Goal: Information Seeking & Learning: Learn about a topic

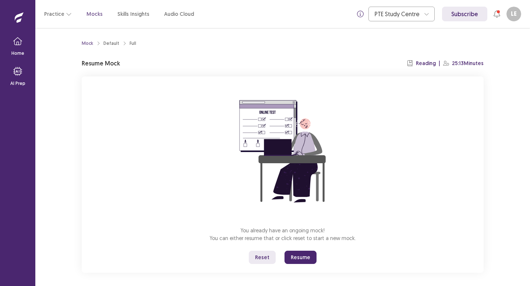
click at [293, 255] on button "Resume" at bounding box center [301, 257] width 32 height 13
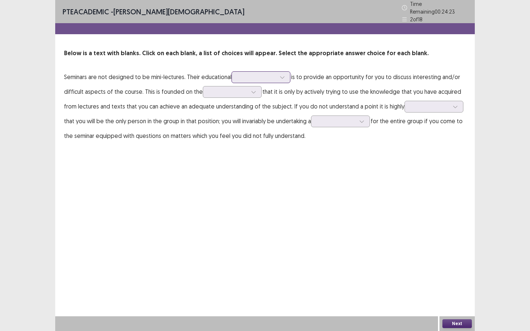
click at [265, 77] on div at bounding box center [257, 77] width 38 height 7
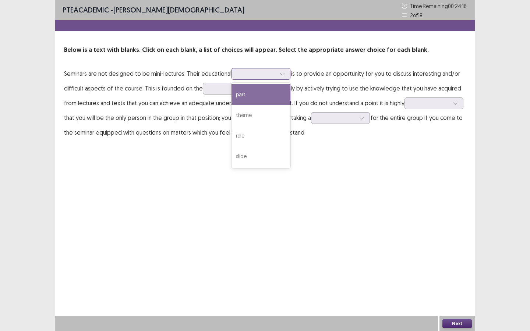
click at [276, 89] on div "part" at bounding box center [261, 94] width 59 height 21
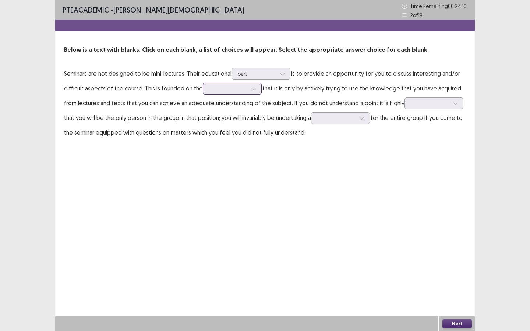
click at [248, 91] on div at bounding box center [253, 88] width 11 height 11
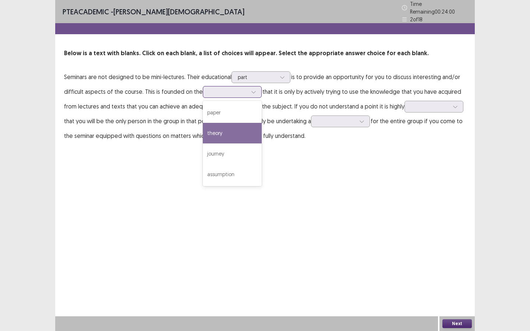
click at [227, 131] on div "theory" at bounding box center [232, 133] width 59 height 21
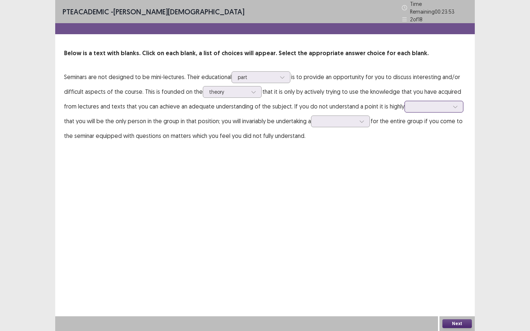
click at [420, 109] on div at bounding box center [434, 107] width 59 height 12
click at [435, 131] on div "similarly" at bounding box center [434, 127] width 59 height 21
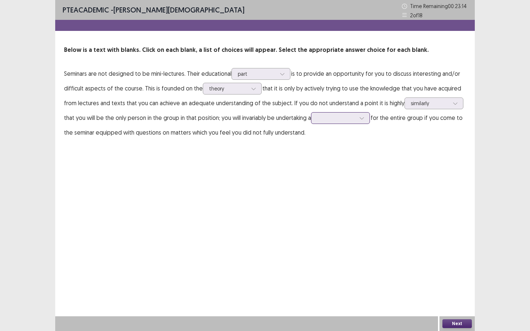
click at [356, 120] on div at bounding box center [337, 118] width 40 height 8
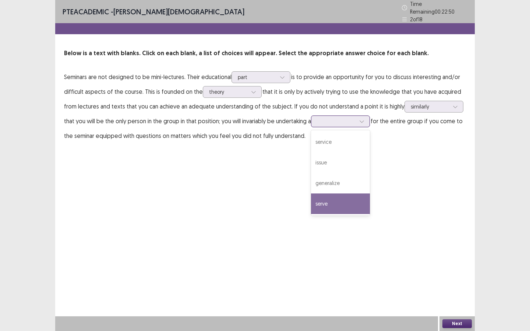
click at [346, 202] on div "serve" at bounding box center [340, 204] width 59 height 21
click at [446, 286] on button "Next" at bounding box center [456, 323] width 29 height 9
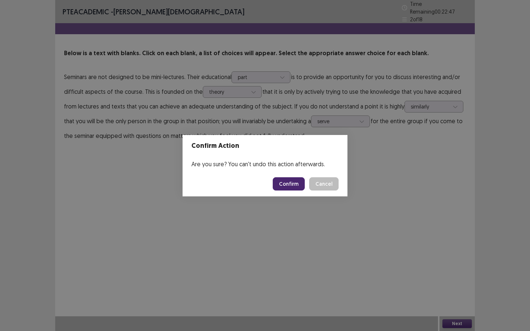
click at [293, 185] on button "Confirm" at bounding box center [289, 183] width 32 height 13
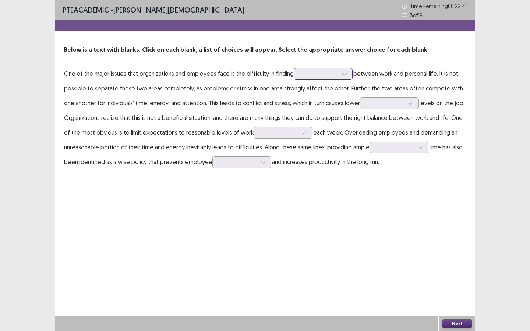
click at [343, 75] on icon at bounding box center [344, 73] width 5 height 5
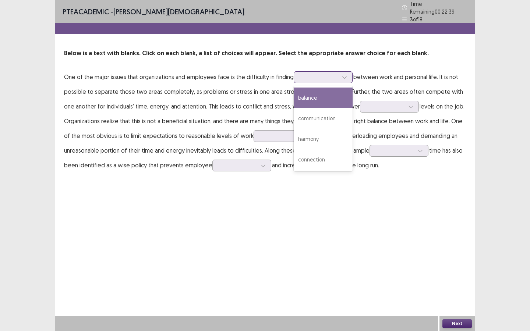
click at [332, 101] on div "balance" at bounding box center [323, 98] width 59 height 21
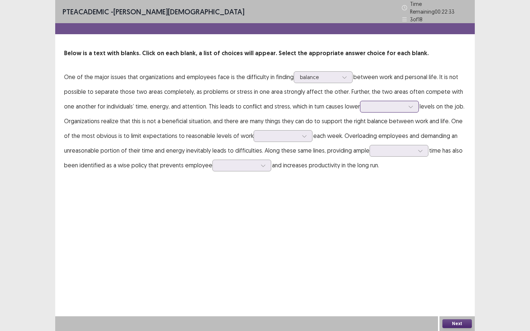
click at [379, 107] on div at bounding box center [385, 106] width 38 height 7
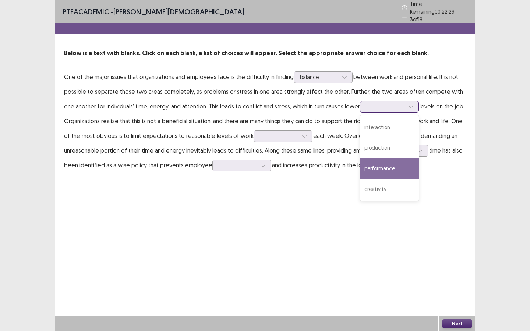
click at [373, 161] on div "performance" at bounding box center [389, 168] width 59 height 21
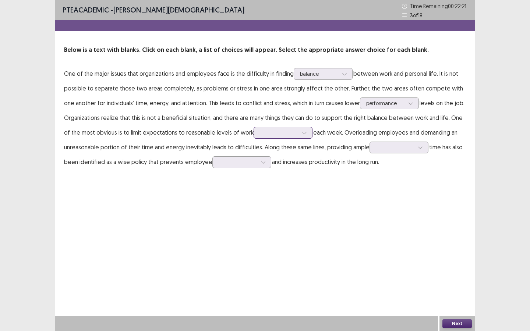
click at [299, 130] on div at bounding box center [304, 132] width 11 height 11
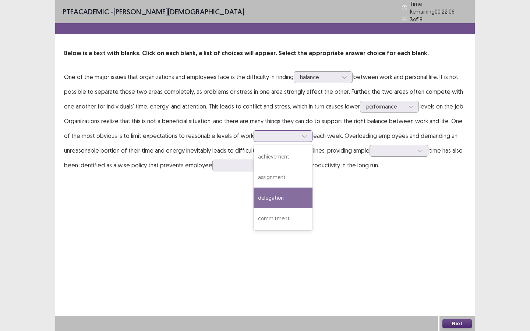
click at [273, 194] on div "delegation" at bounding box center [283, 198] width 59 height 21
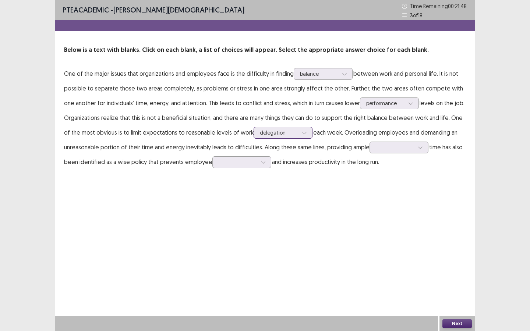
click at [288, 134] on div "delegation" at bounding box center [279, 132] width 40 height 11
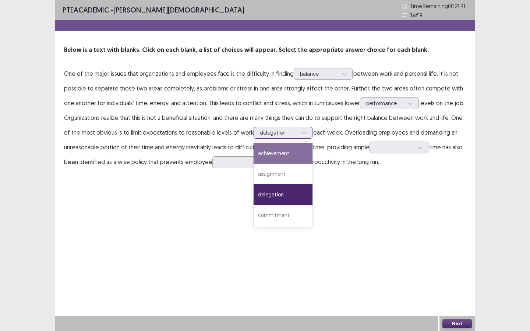
click at [289, 159] on div "achievement" at bounding box center [283, 153] width 59 height 21
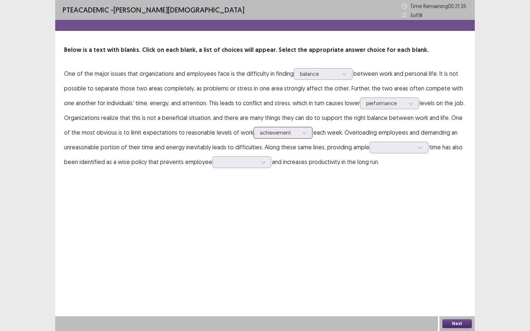
click at [299, 135] on div at bounding box center [304, 132] width 11 height 11
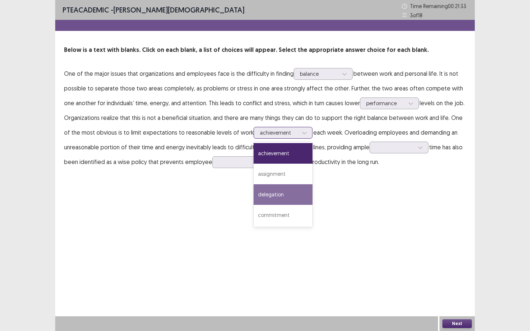
click at [285, 193] on div "delegation" at bounding box center [283, 194] width 59 height 21
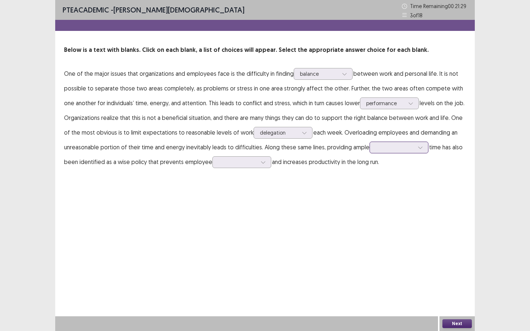
click at [386, 152] on div at bounding box center [395, 147] width 40 height 8
click at [275, 213] on div "PTE academic - [PERSON_NAME] Time Remaining 00 : 21 : 25 3 of 18 Below is a tex…" at bounding box center [265, 165] width 420 height 331
click at [255, 165] on div at bounding box center [238, 162] width 40 height 8
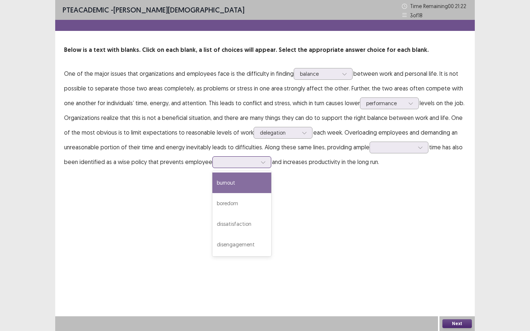
click at [250, 185] on div "burnout" at bounding box center [241, 183] width 59 height 21
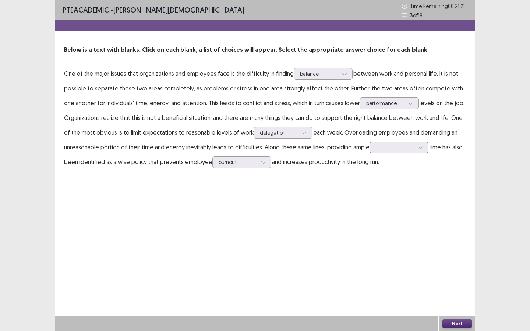
click at [400, 150] on div at bounding box center [395, 147] width 38 height 7
click at [409, 233] on div "leisure" at bounding box center [399, 230] width 59 height 21
click at [454, 286] on button "Next" at bounding box center [456, 323] width 29 height 9
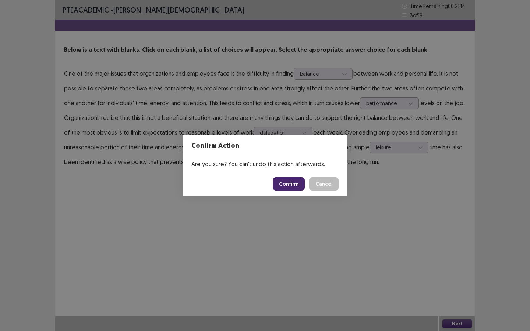
click at [280, 185] on button "Confirm" at bounding box center [289, 183] width 32 height 13
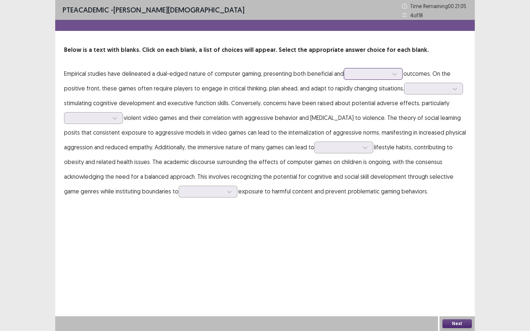
click at [361, 71] on div at bounding box center [369, 73] width 38 height 7
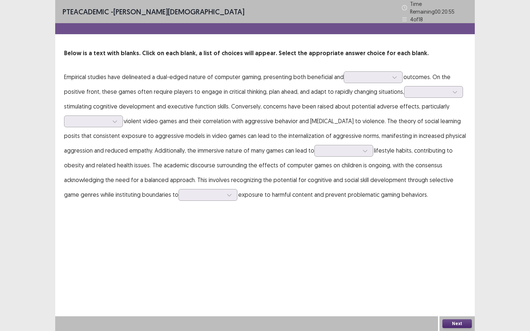
click at [296, 80] on p "Empirical studies have delineated a dual-edged nature of computer gaming, prese…" at bounding box center [265, 136] width 402 height 133
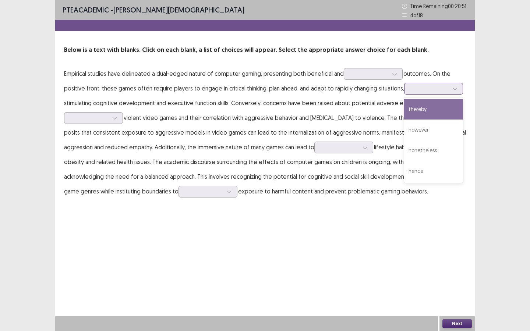
click at [417, 91] on div at bounding box center [429, 88] width 38 height 7
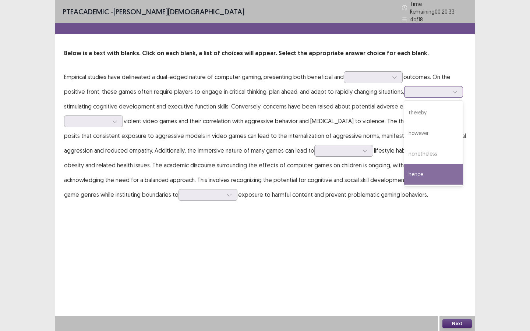
click at [424, 179] on div "hence" at bounding box center [433, 174] width 59 height 21
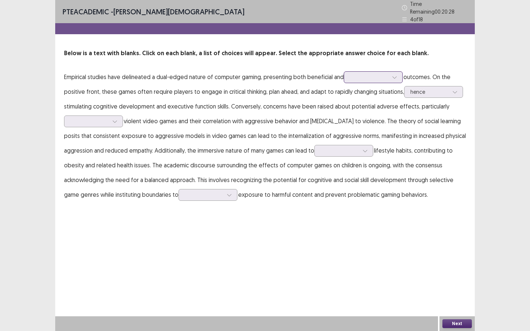
click at [357, 77] on div at bounding box center [369, 77] width 38 height 7
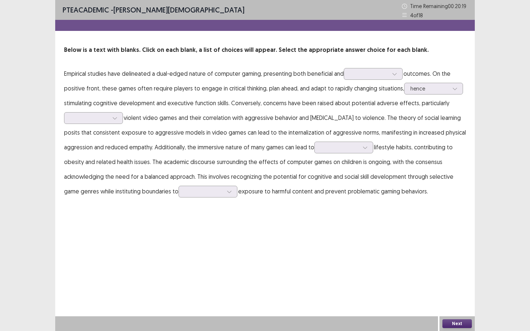
click at [289, 223] on div "PTE academic - [PERSON_NAME] Time Remaining 00 : 20 : 19 4 of 18 Below is a tex…" at bounding box center [265, 165] width 420 height 331
click at [108, 116] on div at bounding box center [89, 117] width 38 height 7
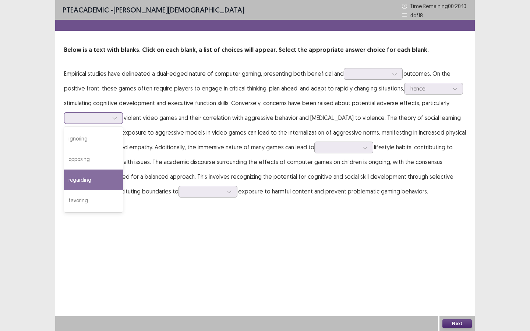
click at [109, 186] on div "regarding" at bounding box center [93, 180] width 59 height 21
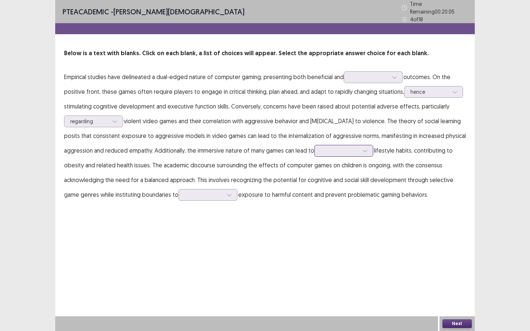
click at [343, 149] on div at bounding box center [340, 150] width 38 height 7
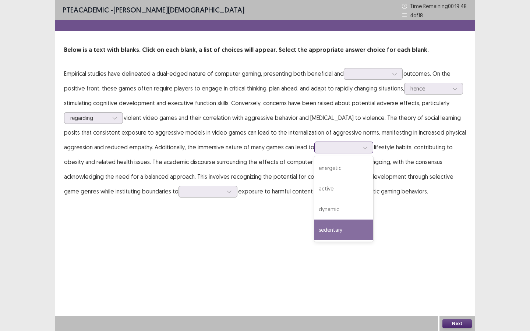
click at [350, 223] on div "sedentary" at bounding box center [343, 230] width 59 height 21
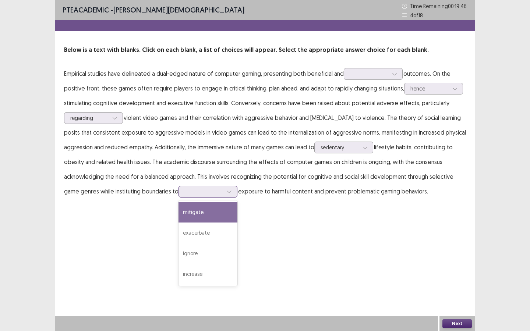
click at [218, 192] on div at bounding box center [204, 191] width 38 height 7
click at [225, 218] on div "mitigate" at bounding box center [208, 212] width 59 height 21
click at [356, 77] on div at bounding box center [369, 73] width 38 height 7
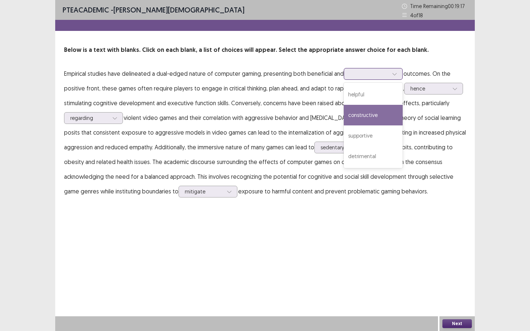
click at [380, 123] on div "constructive" at bounding box center [373, 115] width 59 height 21
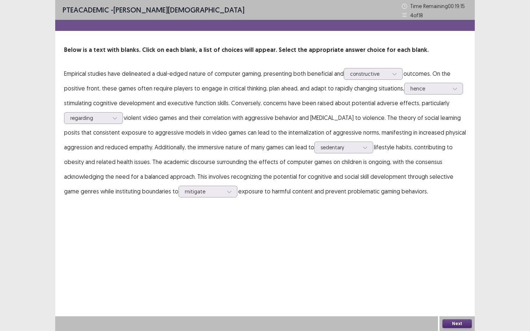
click at [446, 286] on button "Next" at bounding box center [456, 323] width 29 height 9
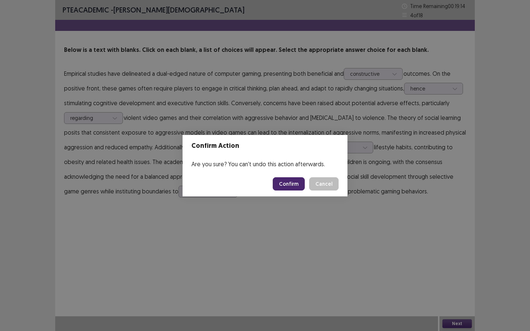
click at [296, 184] on button "Confirm" at bounding box center [289, 183] width 32 height 13
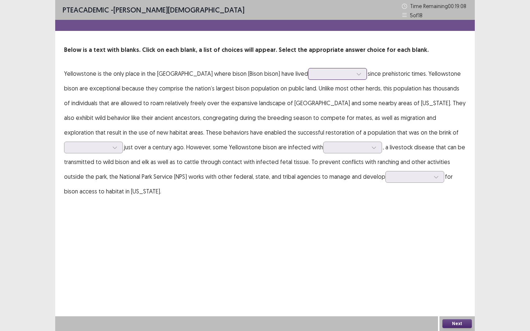
click at [316, 77] on div at bounding box center [333, 73] width 38 height 7
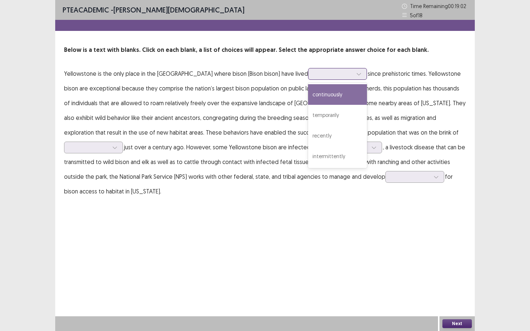
click at [317, 92] on div "continuously" at bounding box center [337, 94] width 59 height 21
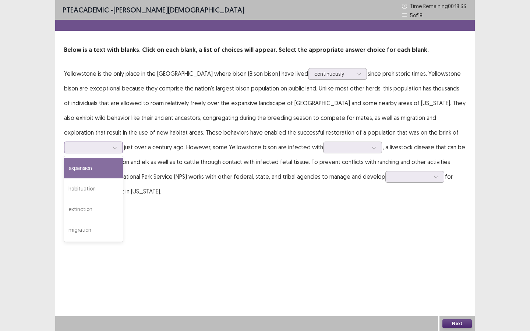
click at [120, 151] on div at bounding box center [114, 147] width 11 height 11
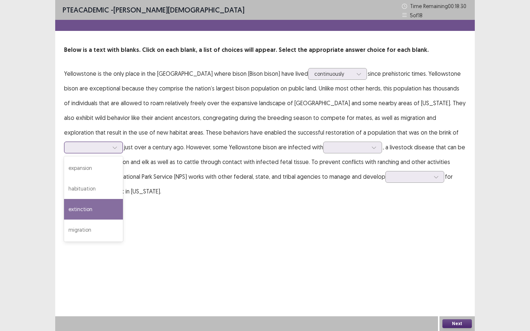
click at [100, 215] on div "extinction" at bounding box center [93, 209] width 59 height 21
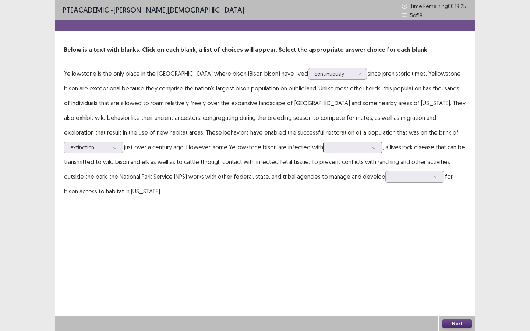
click at [340, 150] on div at bounding box center [348, 147] width 38 height 7
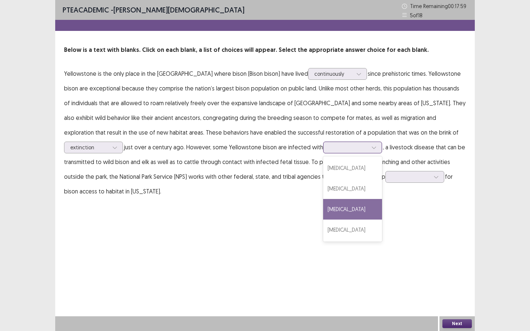
click at [358, 216] on div "[MEDICAL_DATA]" at bounding box center [352, 209] width 59 height 21
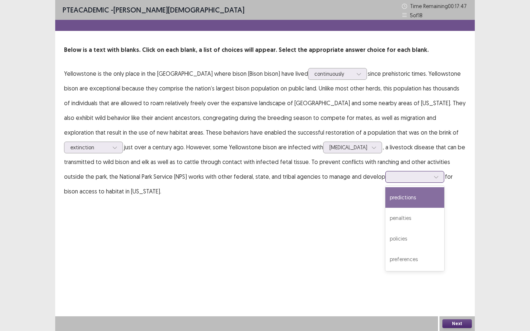
click at [392, 179] on div at bounding box center [411, 176] width 38 height 7
click at [405, 200] on div "predictions" at bounding box center [414, 197] width 59 height 21
click at [431, 176] on div at bounding box center [436, 177] width 11 height 11
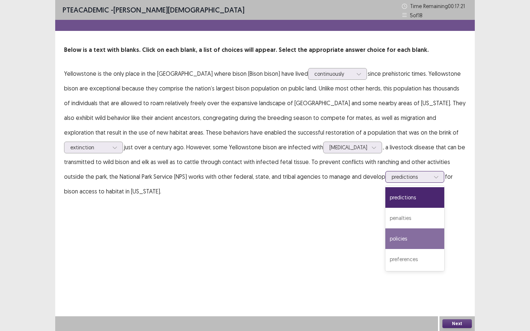
click at [407, 240] on div "policies" at bounding box center [414, 239] width 59 height 21
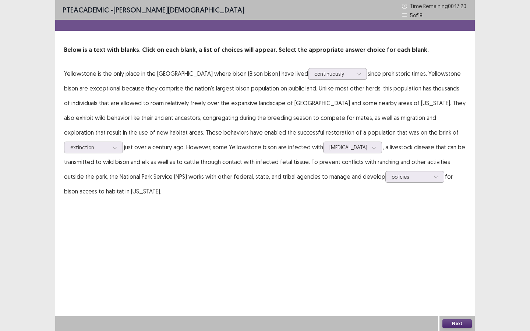
click at [449, 286] on button "Next" at bounding box center [456, 323] width 29 height 9
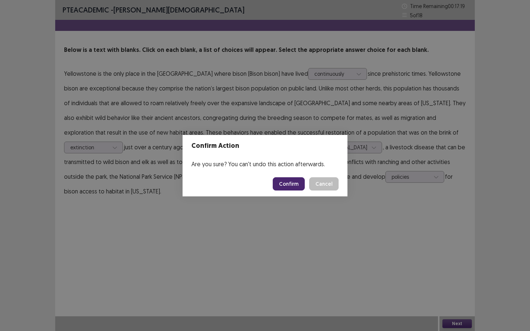
click at [288, 186] on button "Confirm" at bounding box center [289, 183] width 32 height 13
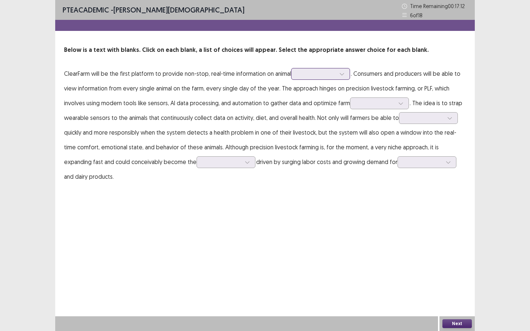
click at [310, 71] on div at bounding box center [316, 73] width 38 height 7
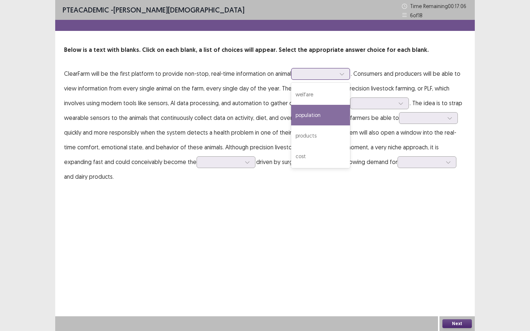
click at [322, 118] on div "population" at bounding box center [320, 115] width 59 height 21
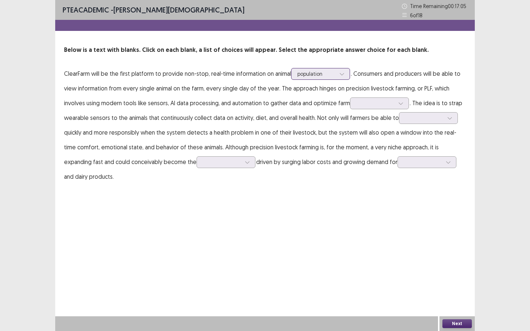
click at [320, 75] on div at bounding box center [316, 73] width 38 height 7
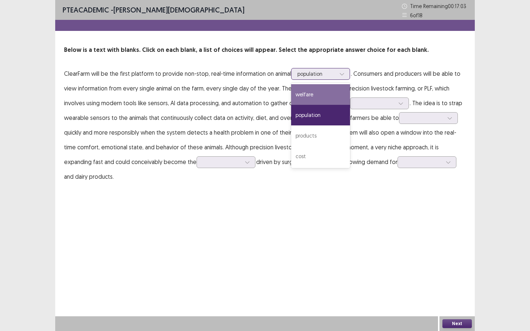
click at [322, 94] on div "welfare" at bounding box center [320, 94] width 59 height 21
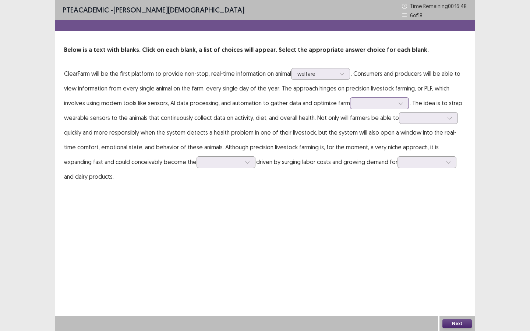
click at [382, 107] on div at bounding box center [375, 103] width 38 height 7
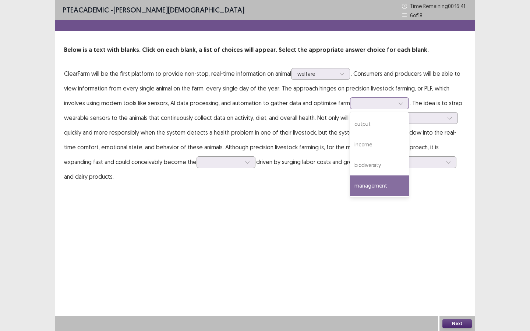
click at [386, 189] on div "management" at bounding box center [379, 186] width 59 height 21
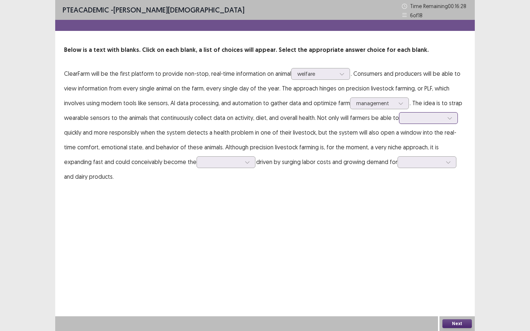
click at [408, 120] on div at bounding box center [424, 117] width 38 height 7
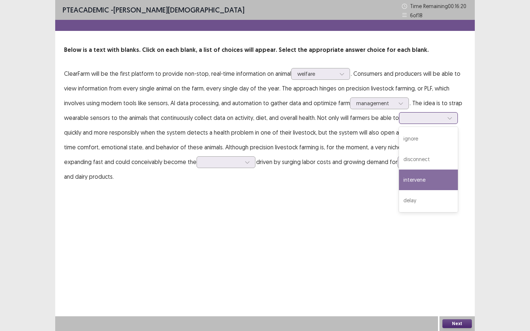
click at [417, 176] on div "intervene" at bounding box center [428, 180] width 59 height 21
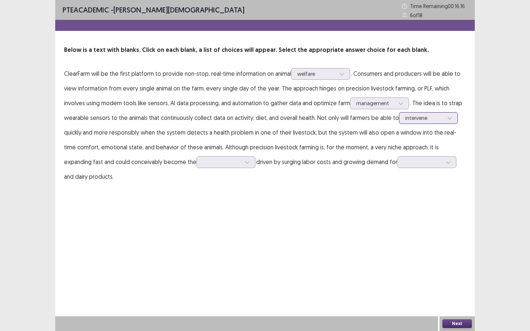
click at [419, 123] on div "intervene" at bounding box center [428, 118] width 59 height 12
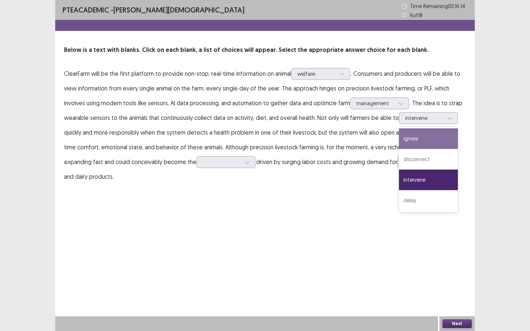
click at [321, 226] on div "PTE academic - [PERSON_NAME] Time Remaining 00 : 16 : 14 6 of 18 Below is a tex…" at bounding box center [265, 165] width 420 height 331
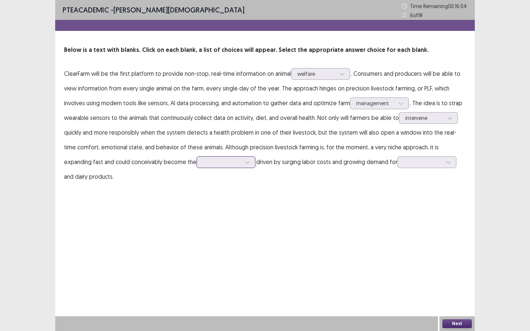
click at [242, 166] on div at bounding box center [247, 162] width 11 height 11
click at [404, 166] on div at bounding box center [423, 162] width 38 height 7
click at [398, 183] on div "protein" at bounding box center [427, 183] width 59 height 21
click at [203, 163] on div at bounding box center [222, 162] width 38 height 7
click at [197, 185] on div "trend" at bounding box center [226, 183] width 59 height 21
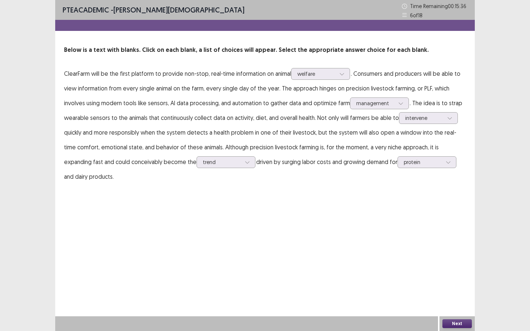
click at [460, 286] on button "Next" at bounding box center [456, 323] width 29 height 9
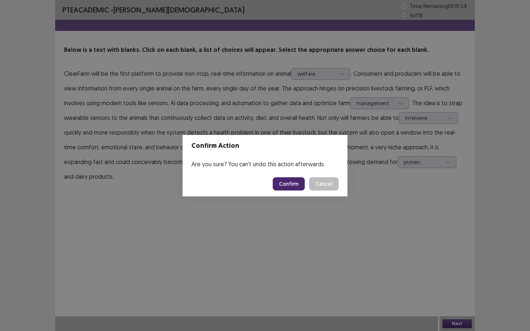
click at [295, 184] on button "Confirm" at bounding box center [289, 183] width 32 height 13
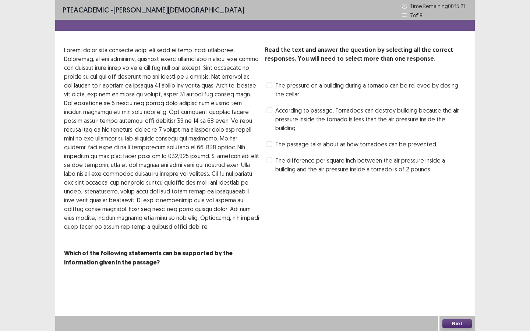
click at [295, 122] on span "According to passage, Tornadoes can destroy building because the air pressure i…" at bounding box center [370, 119] width 191 height 27
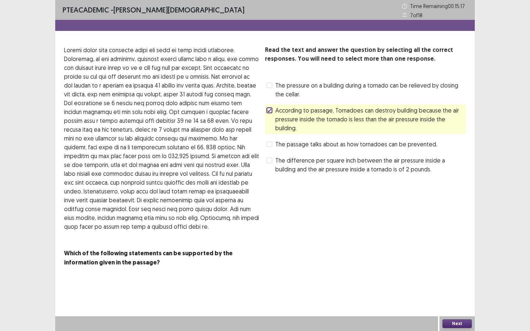
click at [456, 286] on button "Next" at bounding box center [456, 323] width 29 height 9
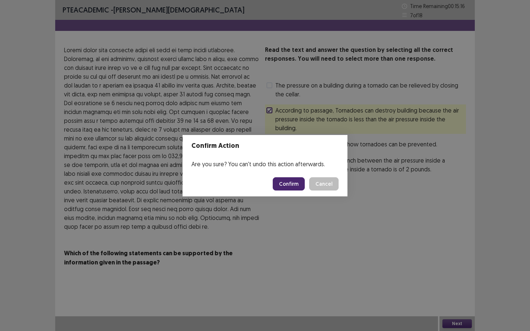
click at [293, 183] on button "Confirm" at bounding box center [289, 183] width 32 height 13
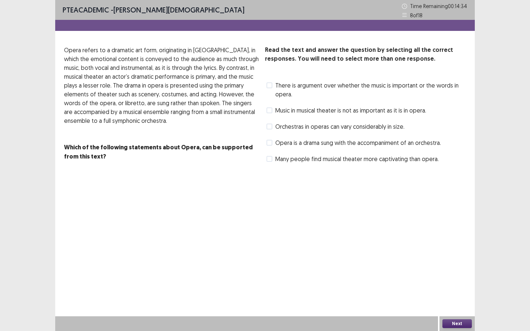
click at [322, 142] on span "Opera is a drama sung with the accompaniment of an orchestra." at bounding box center [358, 142] width 166 height 9
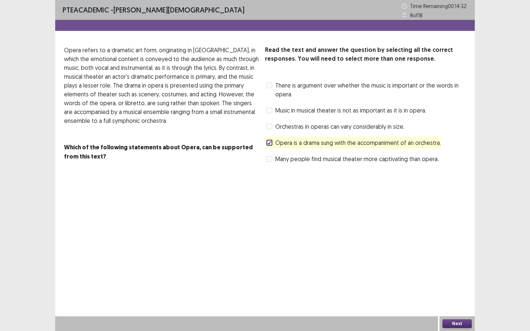
click at [448, 286] on button "Next" at bounding box center [456, 323] width 29 height 9
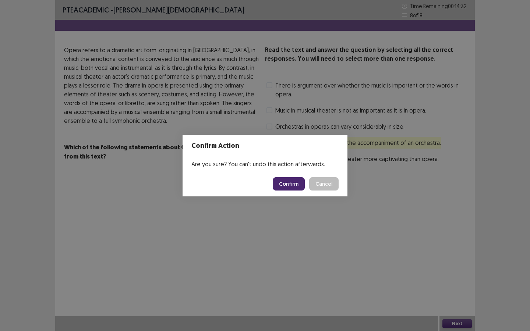
click at [294, 184] on button "Confirm" at bounding box center [289, 183] width 32 height 13
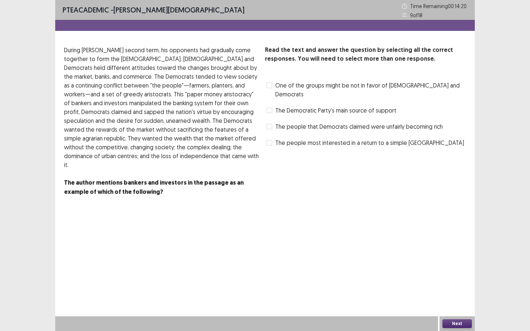
click at [354, 122] on span "The people that Democrats claimed were unfairly becoming rich" at bounding box center [358, 126] width 167 height 9
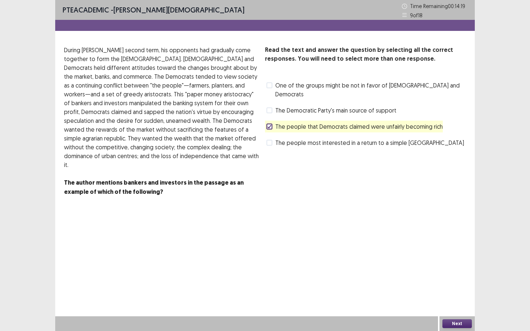
click at [467, 286] on button "Next" at bounding box center [456, 323] width 29 height 9
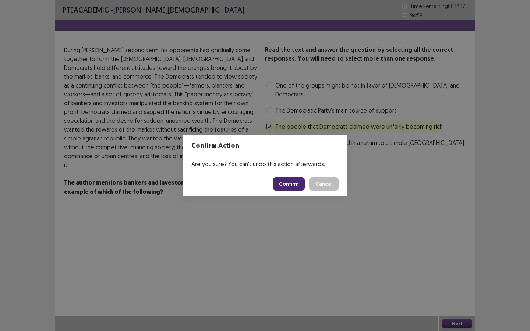
click at [299, 185] on button "Confirm" at bounding box center [289, 183] width 32 height 13
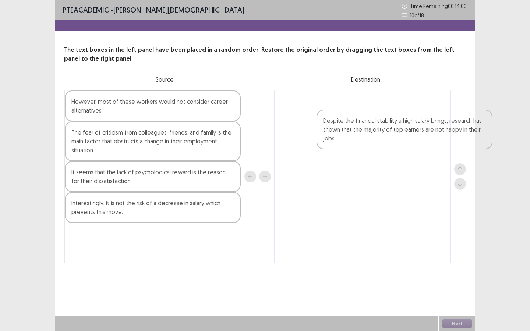
drag, startPoint x: 138, startPoint y: 212, endPoint x: 385, endPoint y: 119, distance: 264.1
click at [385, 119] on div "However, most of these workers would not consider career alternatives. The fear…" at bounding box center [265, 177] width 402 height 174
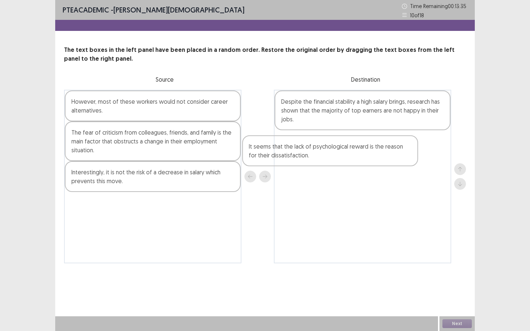
drag, startPoint x: 129, startPoint y: 183, endPoint x: 321, endPoint y: 153, distance: 193.7
click at [321, 153] on div "However, most of these workers would not consider career alternatives. The fear…" at bounding box center [265, 177] width 402 height 174
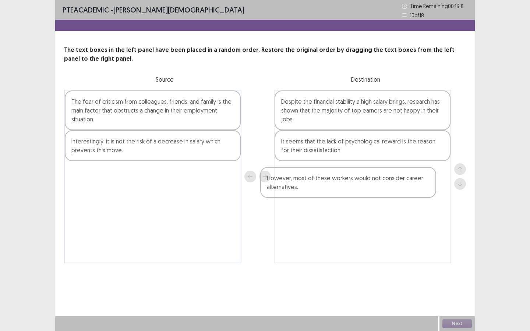
drag, startPoint x: 127, startPoint y: 115, endPoint x: 329, endPoint y: 190, distance: 215.9
click at [329, 190] on div "However, most of these workers would not consider career alternatives. The fear…" at bounding box center [265, 177] width 402 height 174
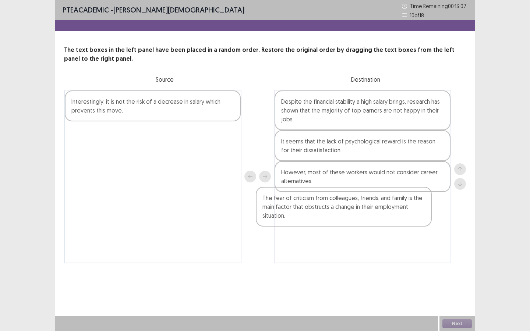
drag, startPoint x: 125, startPoint y: 112, endPoint x: 320, endPoint y: 208, distance: 217.6
click at [320, 208] on div "The fear of criticism from colleagues, friends, and family is the main factor t…" at bounding box center [265, 177] width 402 height 174
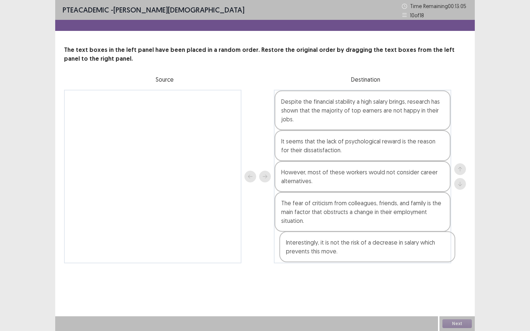
drag, startPoint x: 112, startPoint y: 110, endPoint x: 330, endPoint y: 251, distance: 259.7
click at [330, 251] on div "Interestingly, it is not the risk of a decrease in salary which prevents this m…" at bounding box center [265, 177] width 402 height 174
click at [460, 286] on button "Next" at bounding box center [456, 323] width 29 height 9
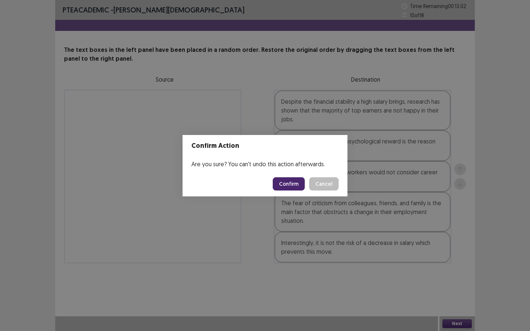
click at [296, 185] on button "Confirm" at bounding box center [289, 183] width 32 height 13
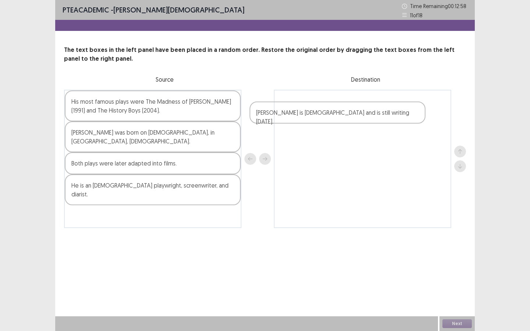
drag, startPoint x: 126, startPoint y: 104, endPoint x: 325, endPoint y: 114, distance: 199.4
click at [324, 114] on div "[PERSON_NAME] is [DEMOGRAPHIC_DATA] and is still writing [DATE]. His most famou…" at bounding box center [265, 159] width 402 height 138
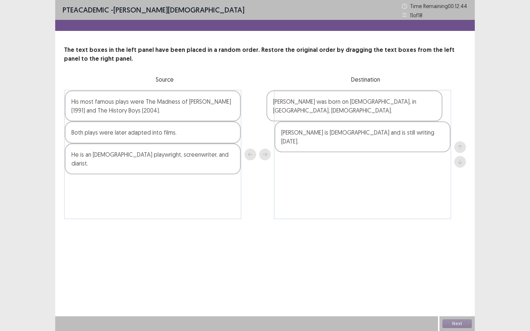
drag, startPoint x: 136, startPoint y: 149, endPoint x: 344, endPoint y: 117, distance: 210.0
click at [344, 117] on div "His most famous plays were The Madness of [PERSON_NAME] (1991) and The History …" at bounding box center [265, 155] width 402 height 130
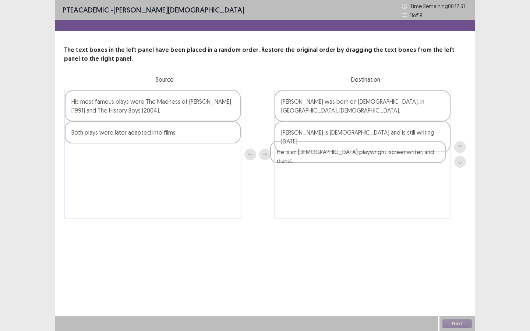
drag, startPoint x: 94, startPoint y: 162, endPoint x: 303, endPoint y: 159, distance: 209.5
click at [303, 159] on div "His most famous plays were The Madness of [PERSON_NAME] (1991) and The History …" at bounding box center [265, 155] width 402 height 130
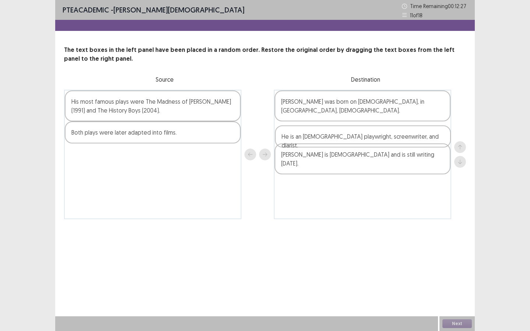
drag, startPoint x: 318, startPoint y: 158, endPoint x: 318, endPoint y: 138, distance: 19.9
click at [318, 138] on div "[PERSON_NAME] was born on [DEMOGRAPHIC_DATA], in [GEOGRAPHIC_DATA], [DEMOGRAPHI…" at bounding box center [362, 155] width 177 height 130
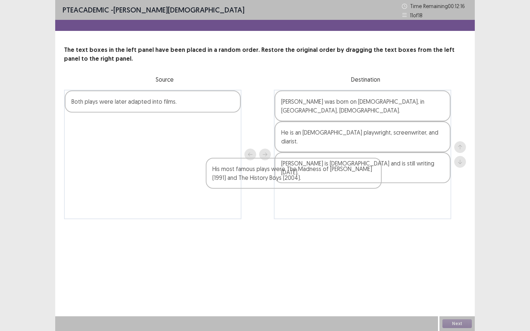
drag, startPoint x: 163, startPoint y: 109, endPoint x: 335, endPoint y: 168, distance: 181.6
click at [334, 168] on div "His most famous plays were The Madness of [PERSON_NAME] (1991) and The History …" at bounding box center [265, 155] width 402 height 130
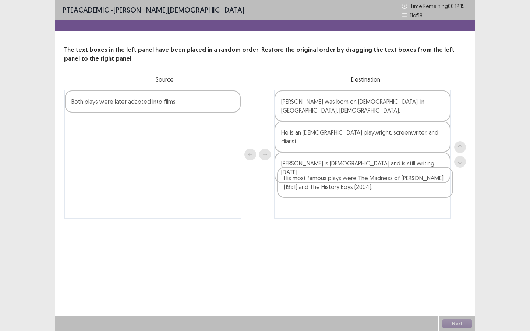
drag, startPoint x: 327, startPoint y: 165, endPoint x: 330, endPoint y: 196, distance: 30.7
click at [330, 197] on div "[PERSON_NAME] was born on [DEMOGRAPHIC_DATA], in [GEOGRAPHIC_DATA], [DEMOGRAPHI…" at bounding box center [362, 155] width 177 height 130
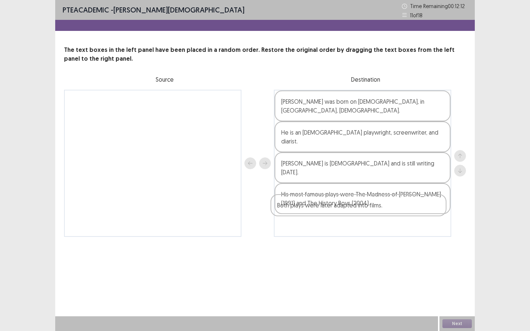
drag, startPoint x: 130, startPoint y: 105, endPoint x: 345, endPoint y: 208, distance: 238.0
click at [345, 208] on div "Both plays were later adapted into films. [PERSON_NAME] was born on [DEMOGRAPHI…" at bounding box center [265, 163] width 402 height 147
click at [456, 286] on button "Next" at bounding box center [456, 323] width 29 height 9
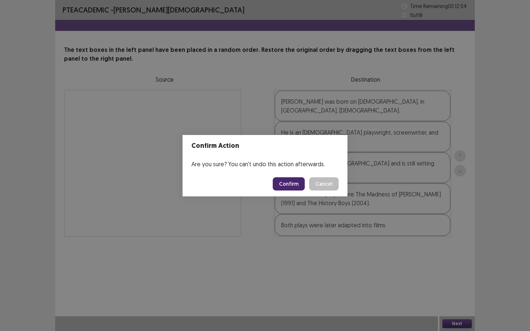
click at [290, 185] on button "Confirm" at bounding box center [289, 183] width 32 height 13
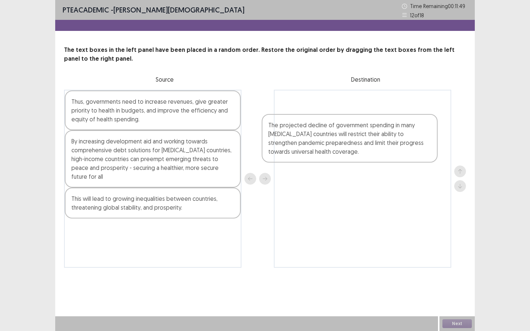
drag, startPoint x: 132, startPoint y: 129, endPoint x: 331, endPoint y: 148, distance: 200.1
click at [331, 149] on div "The projected decline of government spending in many [MEDICAL_DATA] countries w…" at bounding box center [265, 179] width 402 height 178
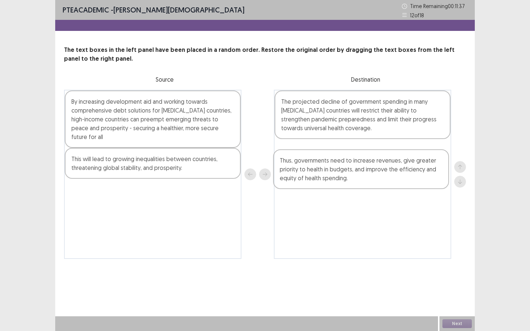
drag, startPoint x: 161, startPoint y: 113, endPoint x: 377, endPoint y: 167, distance: 222.1
click at [377, 167] on div "Thus, governments need to increase revenues, give greater priority to health in…" at bounding box center [265, 174] width 402 height 169
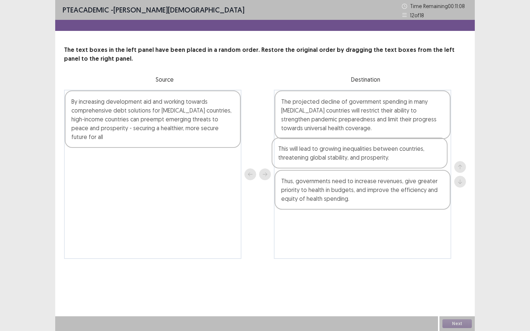
drag, startPoint x: 147, startPoint y: 162, endPoint x: 359, endPoint y: 167, distance: 212.1
click at [359, 167] on div "By increasing development aid and working towards comprehensive debt solutions …" at bounding box center [265, 174] width 402 height 169
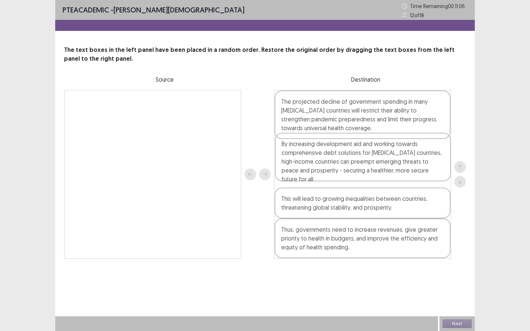
drag, startPoint x: 134, startPoint y: 124, endPoint x: 352, endPoint y: 167, distance: 222.1
click at [352, 167] on div "By increasing development aid and working towards comprehensive debt solutions …" at bounding box center [265, 174] width 402 height 169
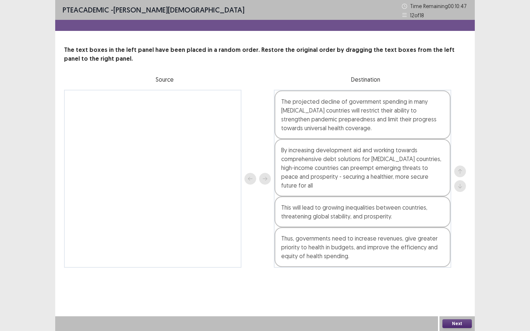
click at [450, 286] on button "Next" at bounding box center [456, 323] width 29 height 9
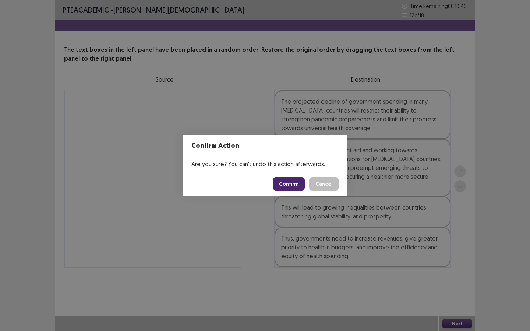
click at [282, 183] on button "Confirm" at bounding box center [289, 183] width 32 height 13
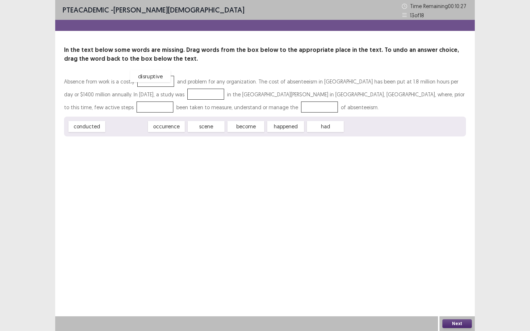
drag, startPoint x: 135, startPoint y: 128, endPoint x: 159, endPoint y: 79, distance: 55.0
drag, startPoint x: 95, startPoint y: 128, endPoint x: 156, endPoint y: 93, distance: 69.9
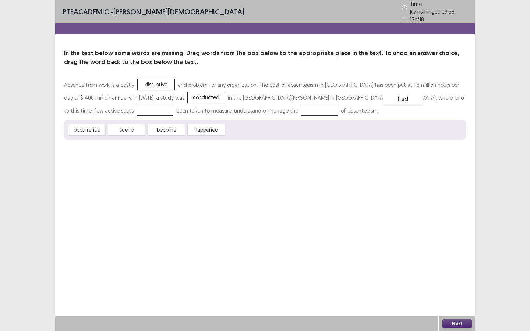
drag, startPoint x: 243, startPoint y: 130, endPoint x: 400, endPoint y: 98, distance: 160.2
drag, startPoint x: 91, startPoint y: 128, endPoint x: 168, endPoint y: 107, distance: 80.0
click at [454, 286] on button "Next" at bounding box center [456, 323] width 29 height 9
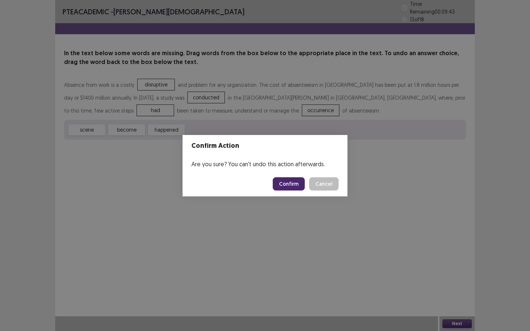
click at [282, 183] on button "Confirm" at bounding box center [289, 183] width 32 height 13
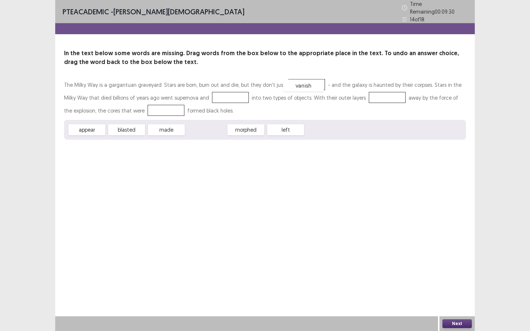
drag, startPoint x: 208, startPoint y: 128, endPoint x: 305, endPoint y: 84, distance: 106.6
drag, startPoint x: 91, startPoint y: 128, endPoint x: 218, endPoint y: 93, distance: 131.6
drag, startPoint x: 91, startPoint y: 126, endPoint x: 359, endPoint y: 93, distance: 270.7
drag, startPoint x: 166, startPoint y: 126, endPoint x: 156, endPoint y: 105, distance: 22.6
click at [448, 286] on button "Next" at bounding box center [456, 323] width 29 height 9
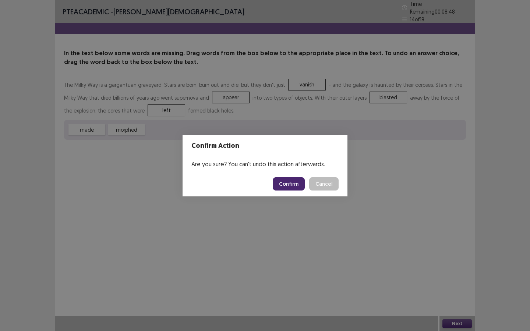
click at [291, 182] on button "Confirm" at bounding box center [289, 183] width 32 height 13
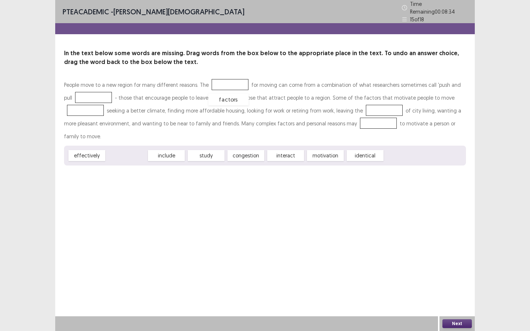
drag, startPoint x: 129, startPoint y: 143, endPoint x: 230, endPoint y: 85, distance: 116.2
drag, startPoint x: 282, startPoint y: 140, endPoint x: 85, endPoint y: 95, distance: 202.3
drag, startPoint x: 132, startPoint y: 143, endPoint x: 92, endPoint y: 110, distance: 51.8
drag, startPoint x: 169, startPoint y: 141, endPoint x: 388, endPoint y: 107, distance: 221.2
drag, startPoint x: 85, startPoint y: 107, endPoint x: 349, endPoint y: 123, distance: 264.7
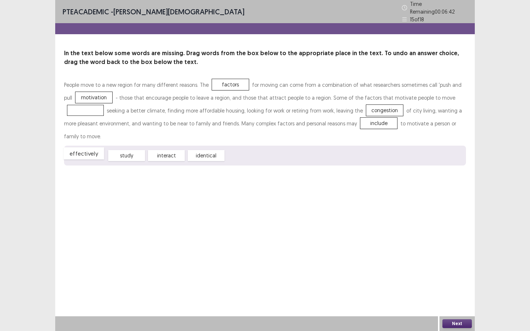
click at [85, 148] on div "effectively" at bounding box center [84, 154] width 40 height 12
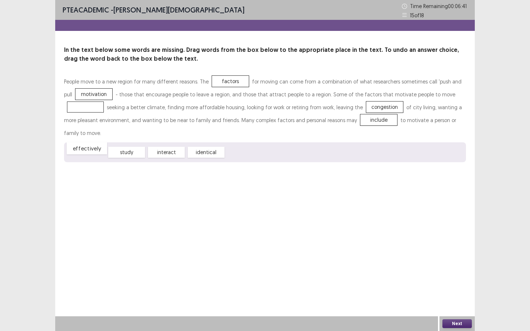
drag, startPoint x: 85, startPoint y: 140, endPoint x: 85, endPoint y: 124, distance: 15.8
click at [85, 142] on div "effectively" at bounding box center [87, 148] width 40 height 12
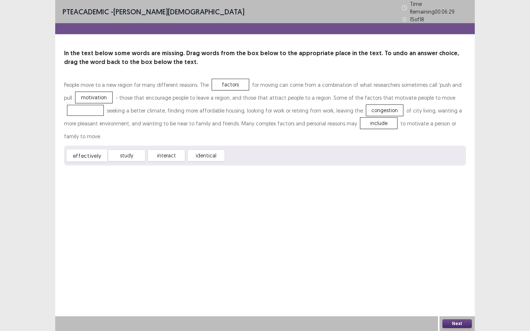
click at [96, 150] on div "effectively" at bounding box center [87, 156] width 40 height 12
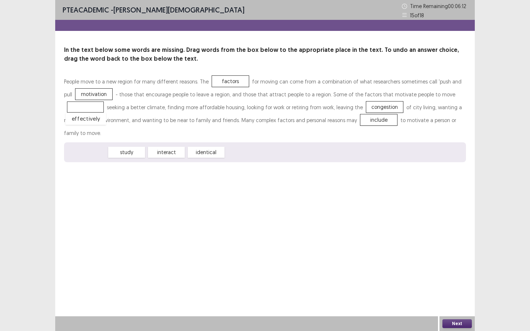
drag, startPoint x: 92, startPoint y: 141, endPoint x: 91, endPoint y: 106, distance: 34.6
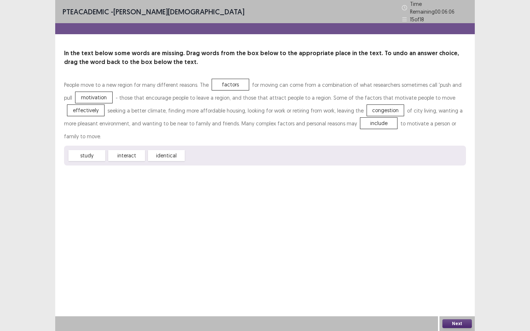
click at [451, 286] on button "Next" at bounding box center [456, 323] width 29 height 9
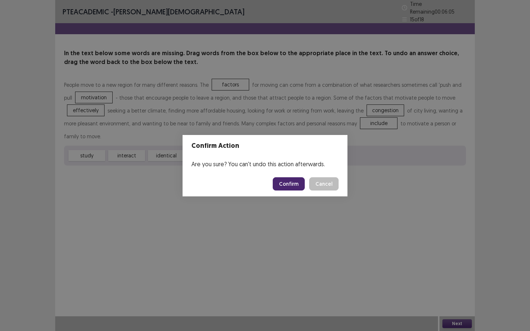
click at [283, 183] on button "Confirm" at bounding box center [289, 183] width 32 height 13
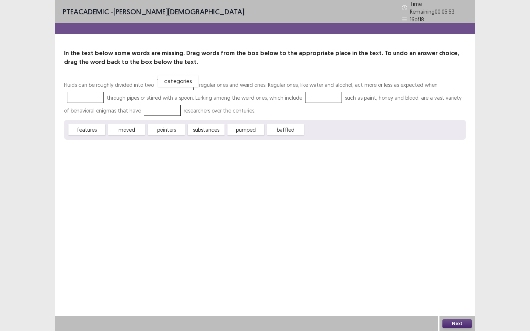
drag, startPoint x: 333, startPoint y: 127, endPoint x: 186, endPoint y: 78, distance: 155.5
drag, startPoint x: 125, startPoint y: 128, endPoint x: 90, endPoint y: 96, distance: 47.9
drag, startPoint x: 167, startPoint y: 128, endPoint x: 323, endPoint y: 94, distance: 159.4
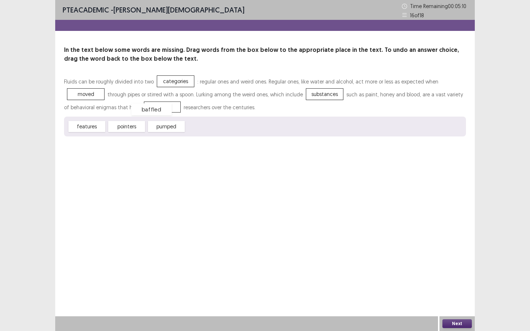
drag, startPoint x: 199, startPoint y: 129, endPoint x: 144, endPoint y: 111, distance: 58.1
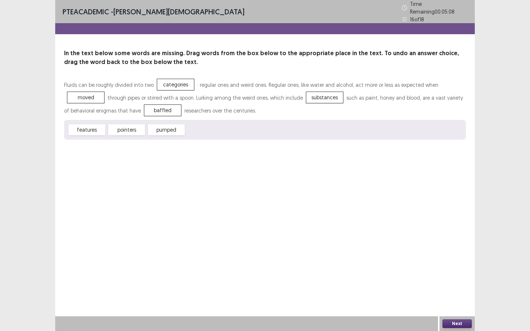
click at [451, 286] on button "Next" at bounding box center [456, 323] width 29 height 9
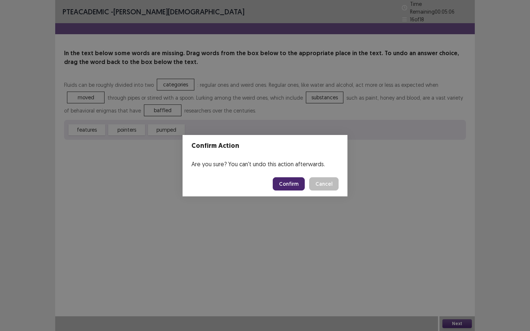
click at [278, 184] on button "Confirm" at bounding box center [289, 183] width 32 height 13
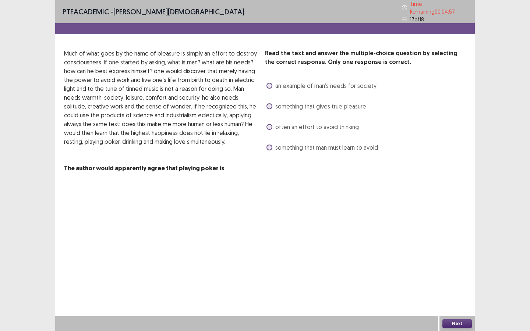
click at [318, 124] on span "often an effort to avoid thinking" at bounding box center [317, 127] width 84 height 9
click at [457, 286] on button "Next" at bounding box center [456, 323] width 29 height 9
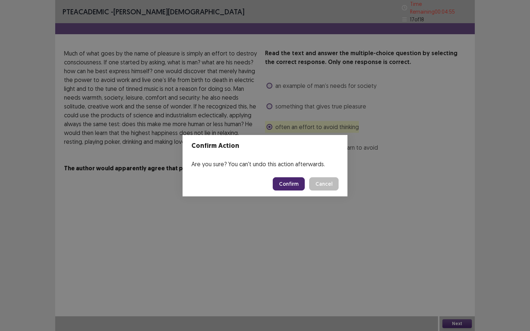
click at [302, 181] on button "Confirm" at bounding box center [289, 183] width 32 height 13
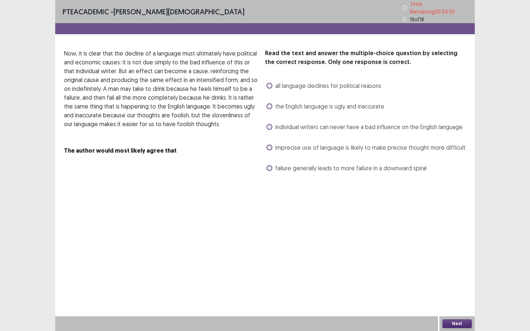
click at [298, 123] on span "individual writers can never have a bad influence on the English language" at bounding box center [368, 127] width 187 height 9
click at [453, 286] on button "Next" at bounding box center [456, 323] width 29 height 9
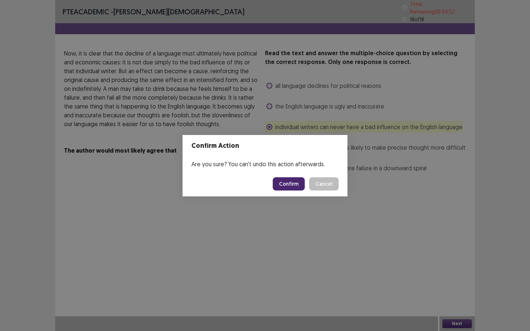
click at [288, 187] on button "Confirm" at bounding box center [289, 183] width 32 height 13
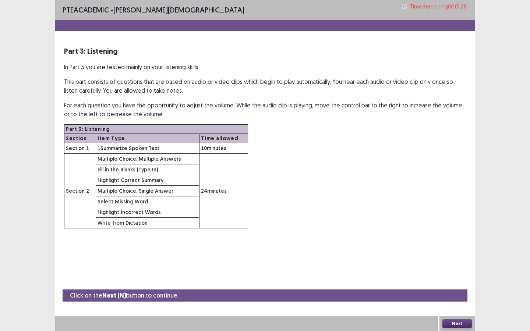
click at [467, 286] on button "Next" at bounding box center [456, 323] width 29 height 9
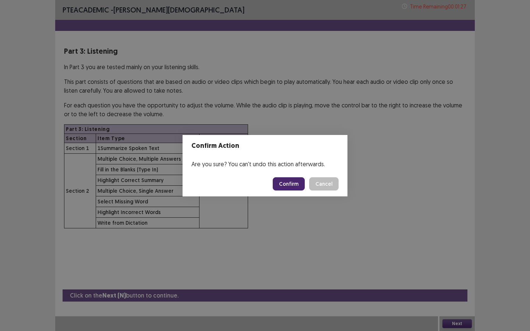
click at [289, 181] on button "Confirm" at bounding box center [289, 183] width 32 height 13
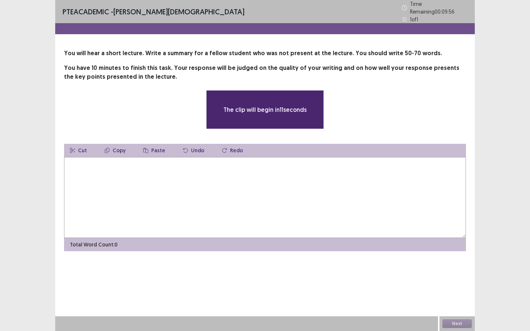
click at [289, 181] on textarea at bounding box center [265, 197] width 402 height 81
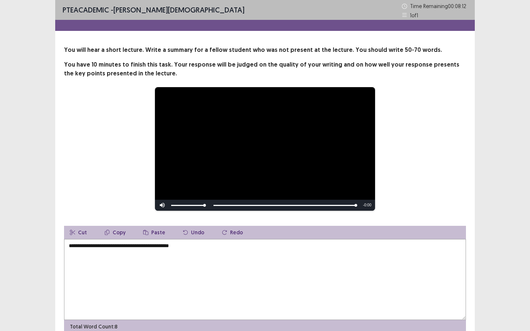
click at [141, 246] on textarea "**********" at bounding box center [265, 279] width 402 height 81
click at [215, 245] on textarea "**********" at bounding box center [265, 279] width 402 height 81
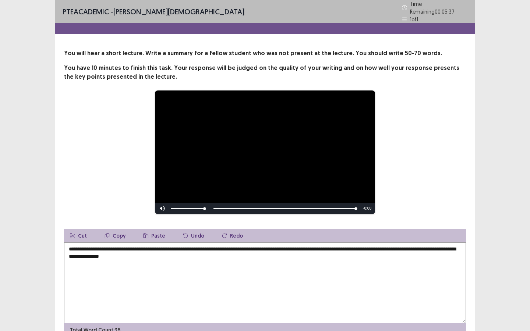
click at [377, 247] on textarea "**********" at bounding box center [265, 283] width 402 height 81
click at [342, 261] on textarea "**********" at bounding box center [265, 283] width 402 height 81
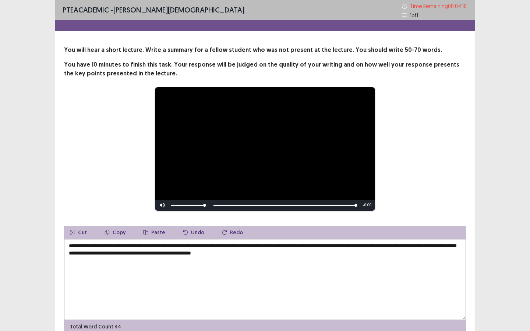
click at [162, 254] on textarea "**********" at bounding box center [265, 279] width 402 height 81
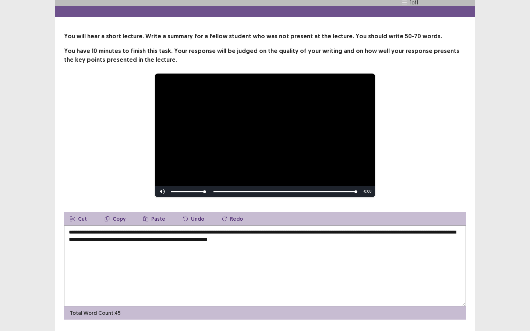
scroll to position [17, 0]
click at [338, 234] on textarea "**********" at bounding box center [265, 265] width 402 height 81
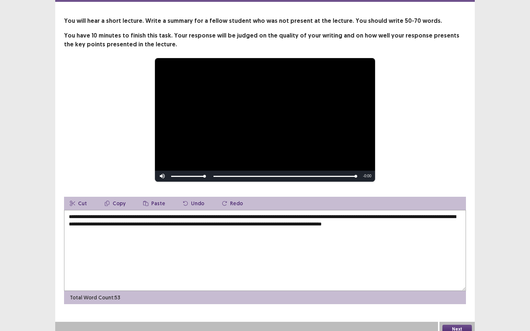
scroll to position [35, 0]
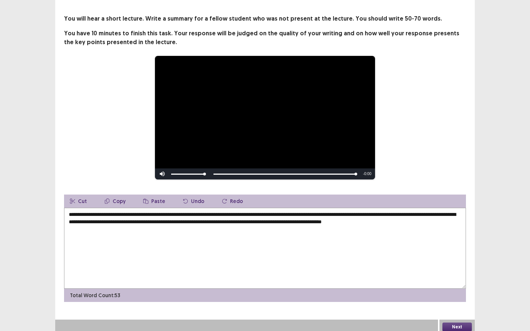
type textarea "**********"
click at [446, 286] on button "Next" at bounding box center [456, 327] width 29 height 9
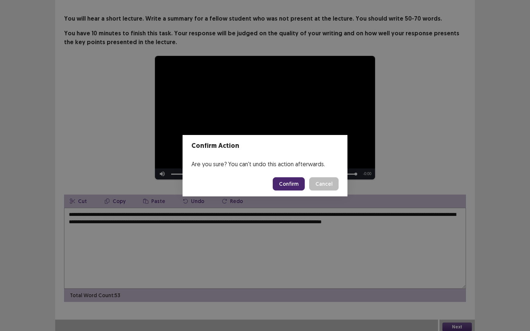
click at [290, 182] on button "Confirm" at bounding box center [289, 183] width 32 height 13
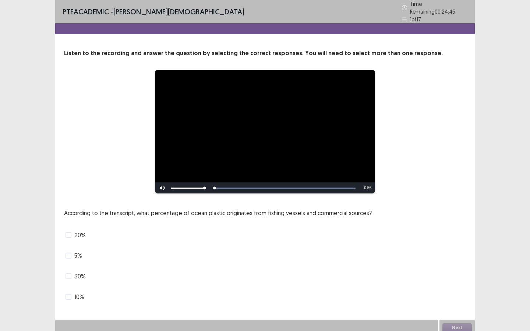
scroll to position [1, 0]
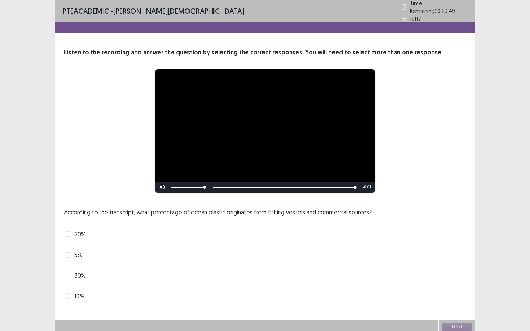
click at [70, 286] on span at bounding box center [69, 296] width 6 height 6
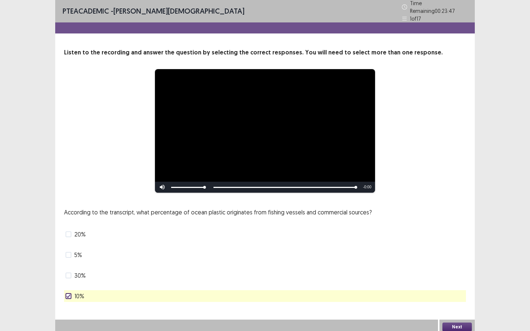
click at [461, 286] on button "Next" at bounding box center [456, 327] width 29 height 9
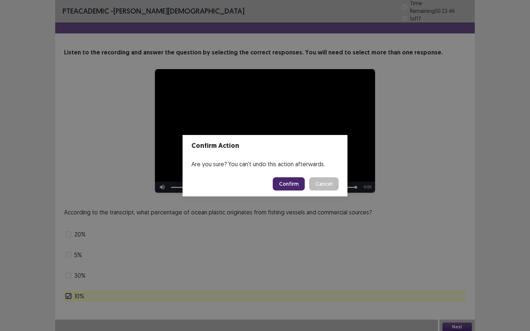
click at [291, 184] on button "Confirm" at bounding box center [289, 183] width 32 height 13
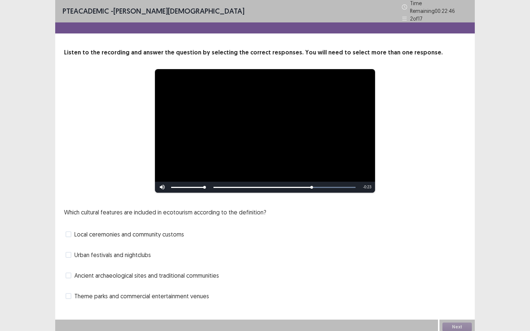
click at [199, 274] on span "Ancient archaeological sites and traditional communities" at bounding box center [146, 275] width 145 height 9
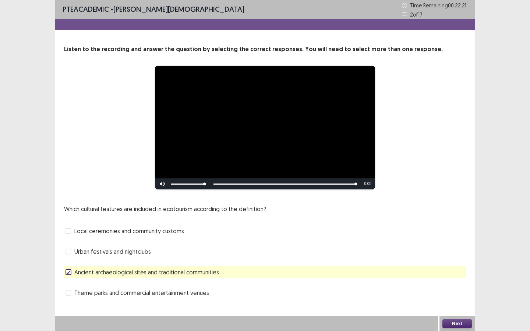
click at [452, 286] on button "Next" at bounding box center [456, 323] width 29 height 9
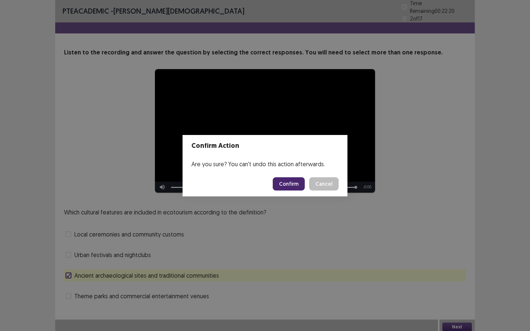
click at [298, 187] on button "Confirm" at bounding box center [289, 183] width 32 height 13
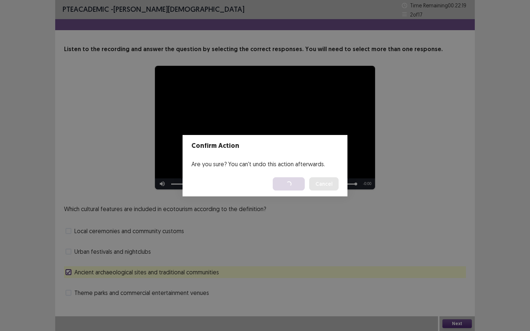
scroll to position [0, 0]
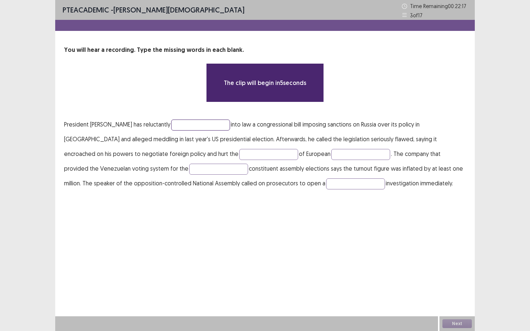
click at [171, 128] on input "text" at bounding box center [200, 125] width 59 height 11
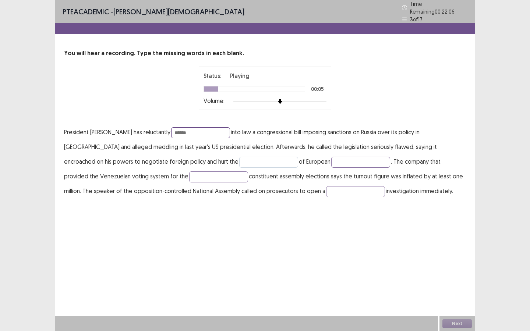
type input "******"
click at [239, 160] on input "text" at bounding box center [268, 162] width 59 height 11
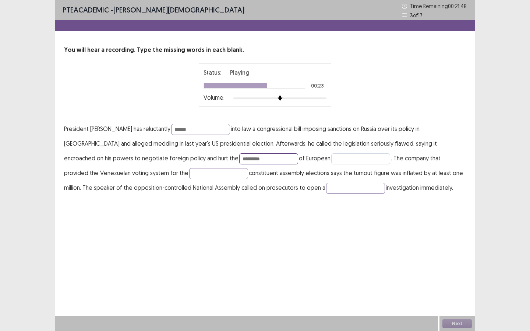
type input "*********"
click at [331, 159] on input "text" at bounding box center [360, 158] width 59 height 11
type input "****"
click at [189, 173] on input "text" at bounding box center [218, 173] width 59 height 11
click at [326, 187] on input "text" at bounding box center [355, 188] width 59 height 11
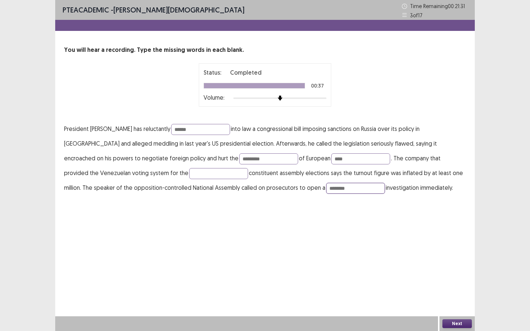
type input "********"
click at [463, 286] on button "Next" at bounding box center [456, 323] width 29 height 9
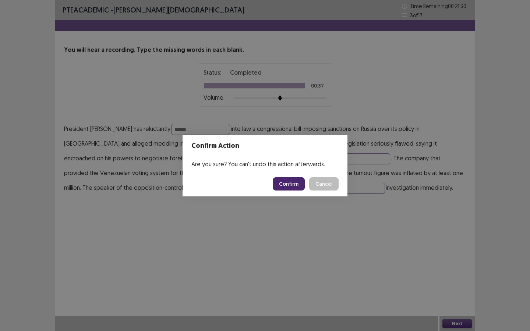
click at [297, 186] on button "Confirm" at bounding box center [289, 183] width 32 height 13
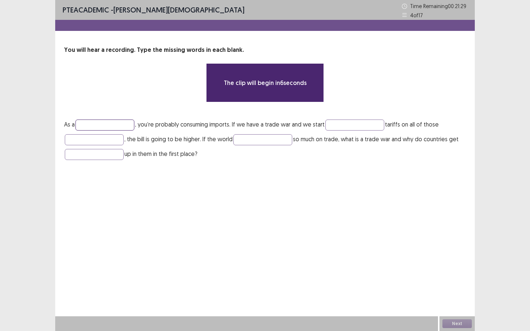
click at [99, 127] on input "text" at bounding box center [104, 125] width 59 height 11
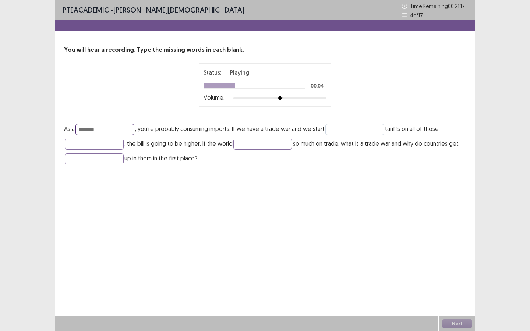
type input "********"
click at [335, 130] on input "text" at bounding box center [354, 129] width 59 height 11
type input "*******"
click at [116, 144] on input "text" at bounding box center [94, 144] width 59 height 11
type input "*******"
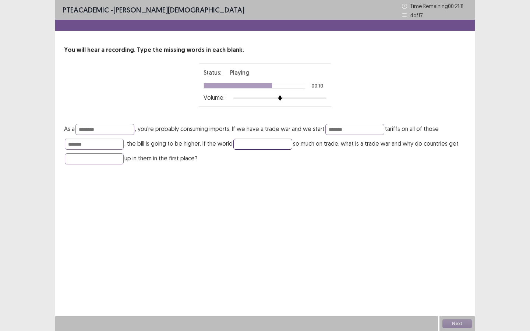
click at [246, 145] on input "text" at bounding box center [262, 144] width 59 height 11
type input "*****"
click at [94, 162] on input "text" at bounding box center [94, 158] width 59 height 11
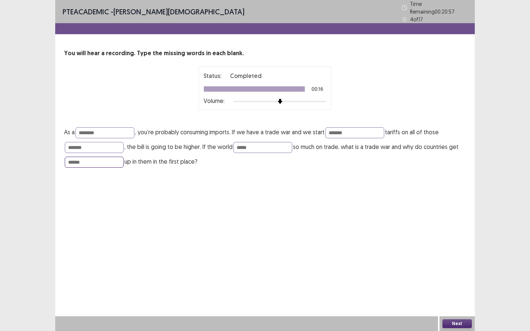
type input "******"
click at [458, 286] on button "Next" at bounding box center [456, 323] width 29 height 9
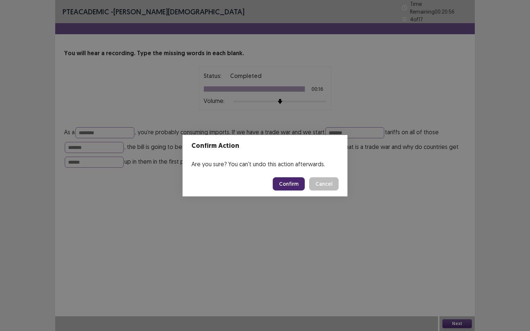
click at [285, 183] on button "Confirm" at bounding box center [289, 183] width 32 height 13
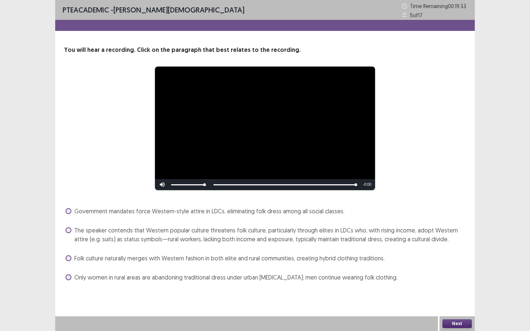
click at [283, 226] on span "The speaker contends that Western popular culture threatens folk culture, parti…" at bounding box center [270, 235] width 392 height 18
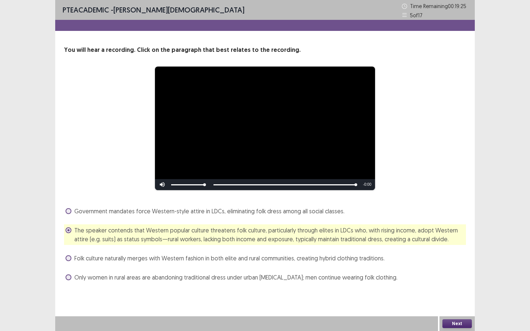
click at [320, 261] on span "Folk culture naturally merges with Western fashion in both elite and rural comm…" at bounding box center [229, 258] width 310 height 9
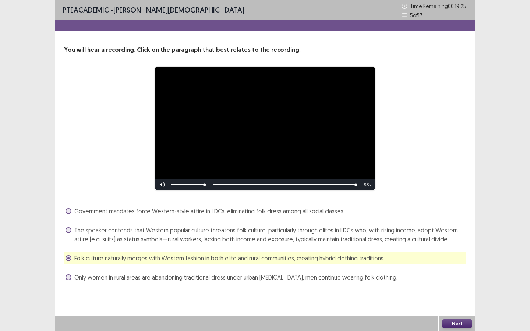
click at [329, 241] on span "The speaker contends that Western popular culture threatens folk culture, parti…" at bounding box center [270, 235] width 392 height 18
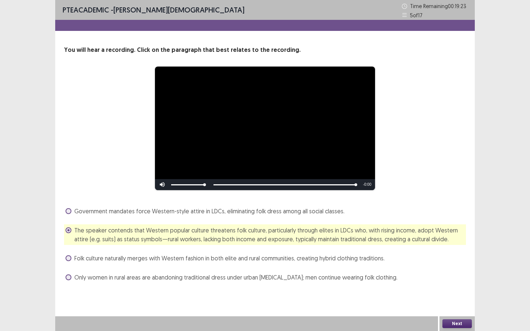
click at [455, 286] on button "Next" at bounding box center [456, 323] width 29 height 9
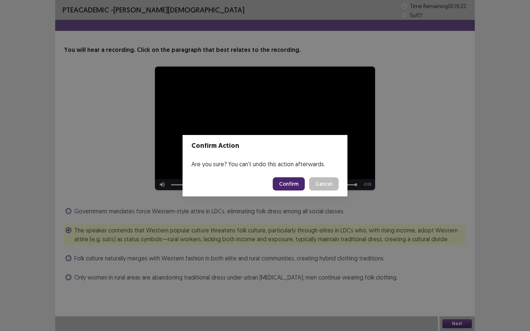
click at [291, 186] on button "Confirm" at bounding box center [289, 183] width 32 height 13
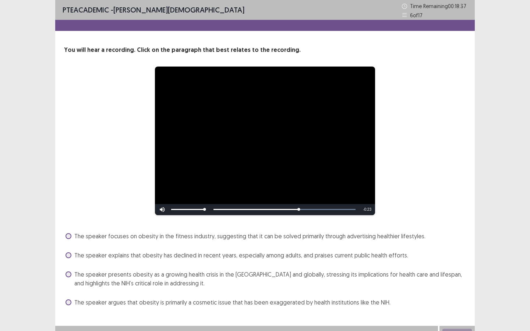
click at [89, 279] on span "The speaker presents obesity as a growing health crisis in the [GEOGRAPHIC_DATA…" at bounding box center [270, 279] width 392 height 18
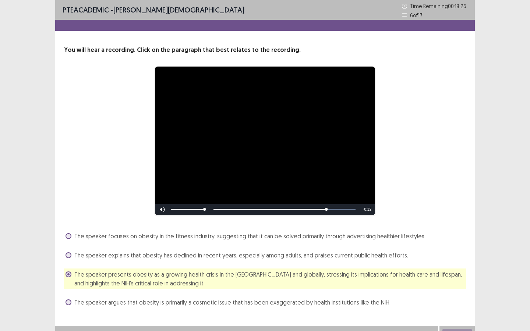
scroll to position [9, 0]
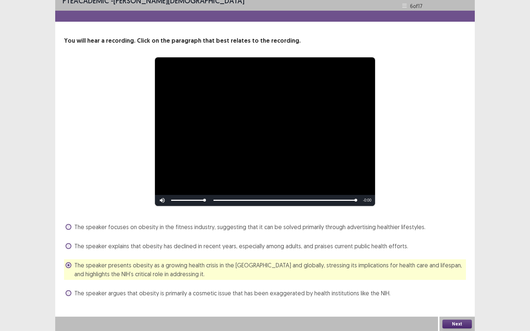
click at [450, 286] on button "Next" at bounding box center [456, 324] width 29 height 9
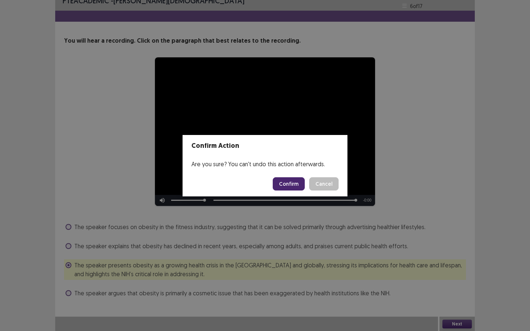
click at [287, 186] on button "Confirm" at bounding box center [289, 183] width 32 height 13
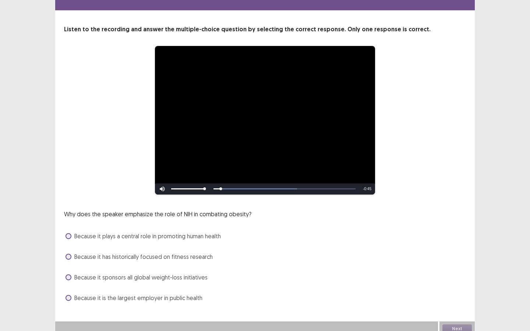
scroll to position [23, 0]
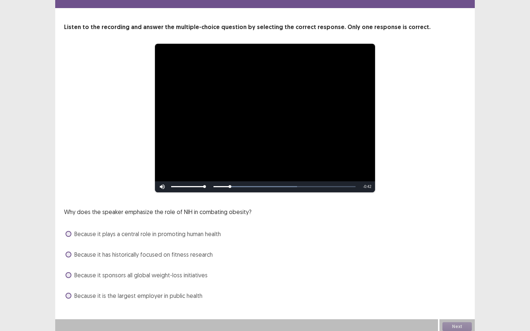
click at [221, 235] on span "Because it plays a central role in promoting human health" at bounding box center [147, 234] width 146 height 9
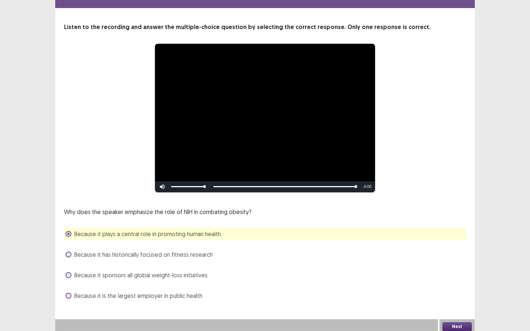
click at [453, 286] on button "Next" at bounding box center [456, 326] width 29 height 9
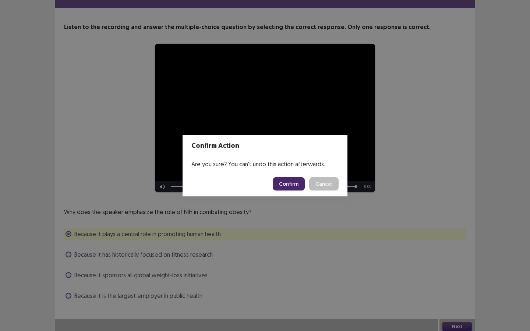
click at [289, 182] on button "Confirm" at bounding box center [289, 183] width 32 height 13
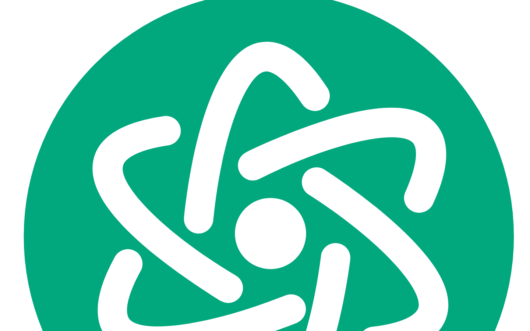
scroll to position [0, 0]
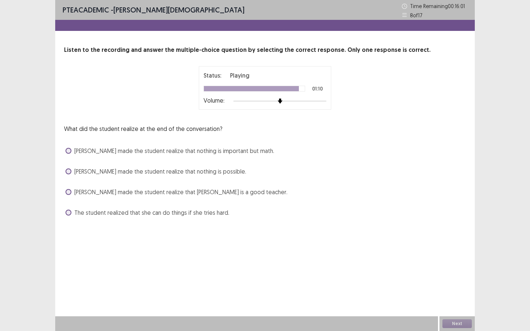
click at [201, 215] on span "The student realized that she can do things if she tries hard." at bounding box center [151, 212] width 155 height 9
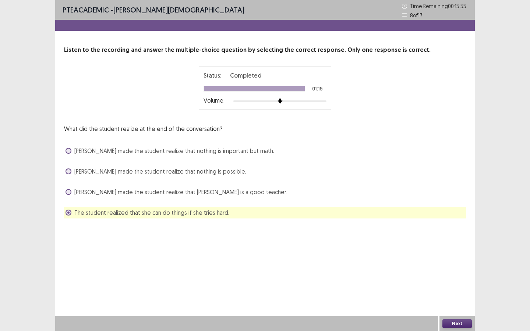
click at [451, 286] on button "Next" at bounding box center [456, 323] width 29 height 9
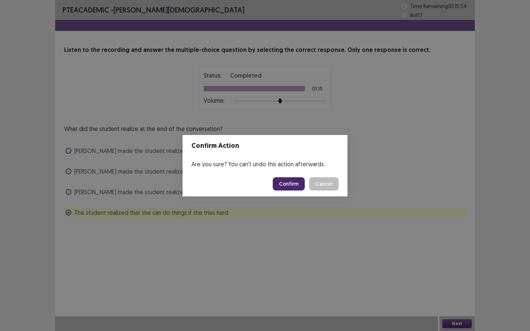
click at [288, 183] on button "Confirm" at bounding box center [289, 183] width 32 height 13
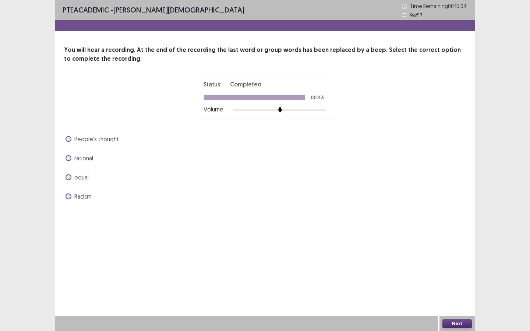
click at [67, 180] on label "equal" at bounding box center [77, 177] width 23 height 9
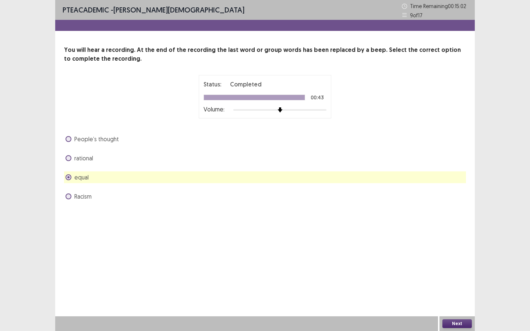
click at [445, 286] on button "Next" at bounding box center [456, 323] width 29 height 9
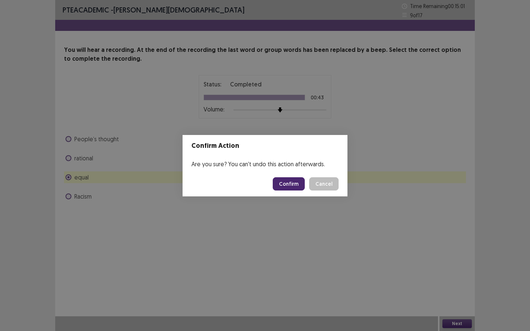
click at [299, 183] on button "Confirm" at bounding box center [289, 183] width 32 height 13
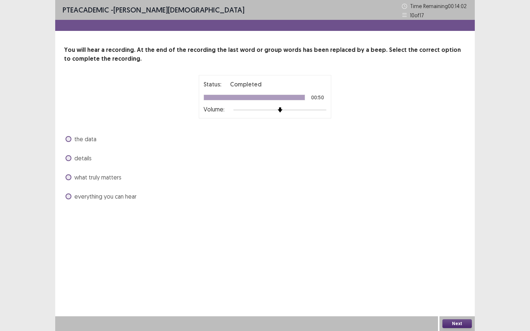
click at [97, 138] on div "the data" at bounding box center [265, 139] width 402 height 12
click at [86, 139] on span "the data" at bounding box center [85, 139] width 22 height 9
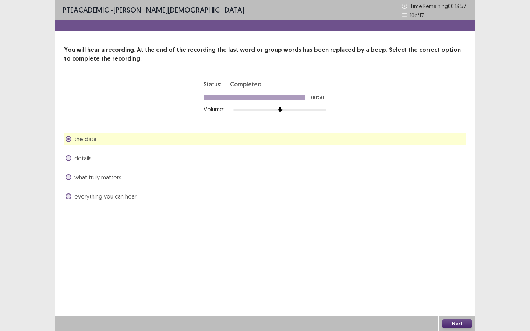
click at [113, 177] on span "what truly matters" at bounding box center [97, 177] width 47 height 9
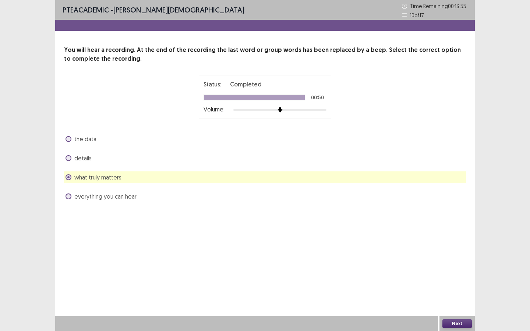
click at [451, 286] on button "Next" at bounding box center [456, 323] width 29 height 9
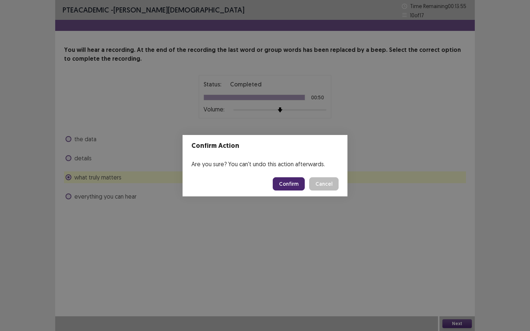
click at [296, 182] on button "Confirm" at bounding box center [289, 183] width 32 height 13
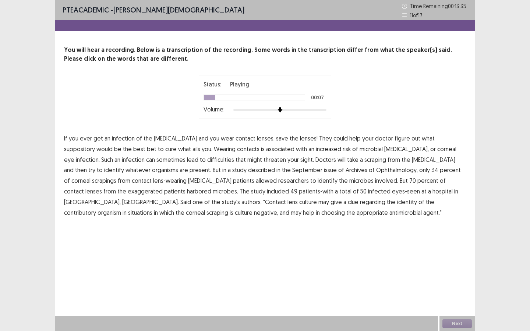
click at [95, 145] on span "suppository" at bounding box center [79, 149] width 31 height 9
click at [207, 161] on span "difficulties" at bounding box center [220, 159] width 27 height 9
click at [248, 170] on span "described" at bounding box center [261, 170] width 27 height 9
click at [163, 187] on span "exaggerated" at bounding box center [145, 191] width 35 height 9
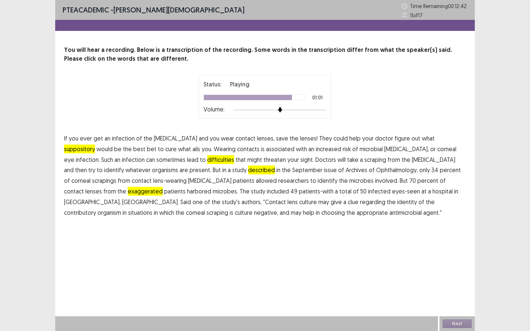
click at [96, 208] on span "contributory" at bounding box center [80, 212] width 32 height 9
click at [450, 286] on button "Next" at bounding box center [456, 323] width 29 height 9
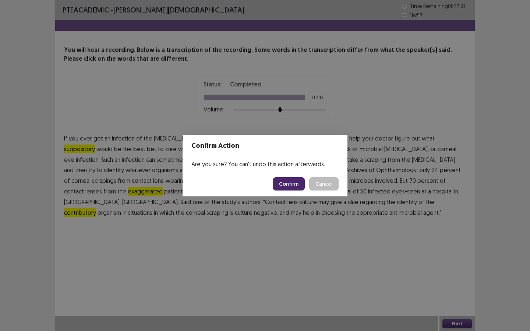
click at [281, 187] on button "Confirm" at bounding box center [289, 183] width 32 height 13
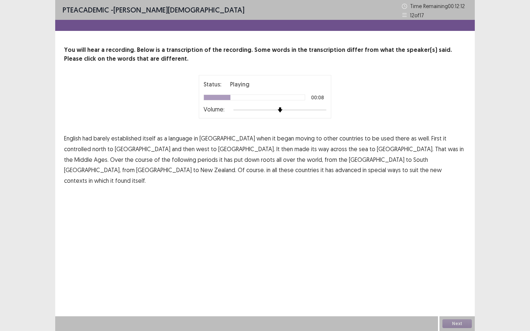
click at [91, 145] on span "controlled" at bounding box center [77, 149] width 27 height 9
click at [218, 155] on span "periods" at bounding box center [208, 159] width 20 height 9
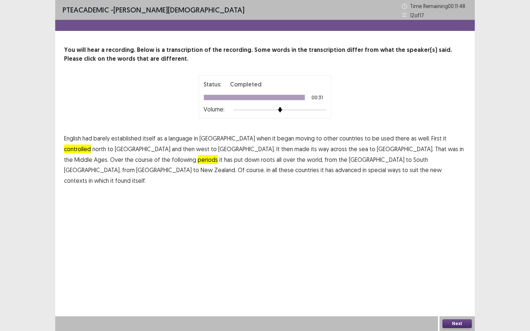
click at [233, 155] on span "has" at bounding box center [228, 159] width 8 height 9
click at [446, 286] on button "Next" at bounding box center [456, 323] width 29 height 9
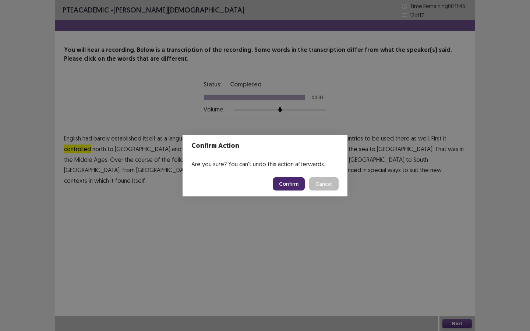
click at [290, 184] on button "Confirm" at bounding box center [289, 183] width 32 height 13
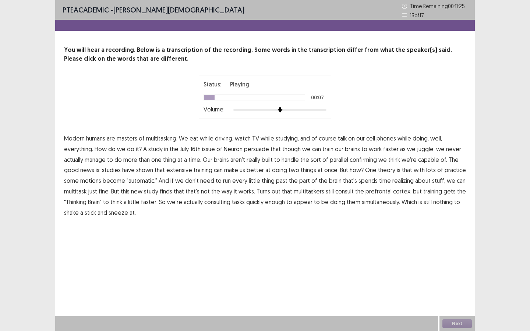
click at [326, 141] on span "course" at bounding box center [328, 138] width 18 height 9
click at [256, 151] on span "persuade" at bounding box center [256, 149] width 25 height 9
click at [358, 159] on span "confirming" at bounding box center [363, 159] width 27 height 9
click at [88, 180] on span "motions" at bounding box center [90, 180] width 21 height 9
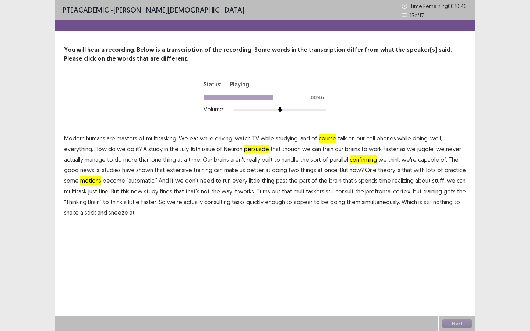
click at [393, 182] on span "realizing" at bounding box center [402, 180] width 21 height 9
click at [220, 205] on span "consulting" at bounding box center [217, 202] width 26 height 9
click at [449, 286] on button "Next" at bounding box center [456, 323] width 29 height 9
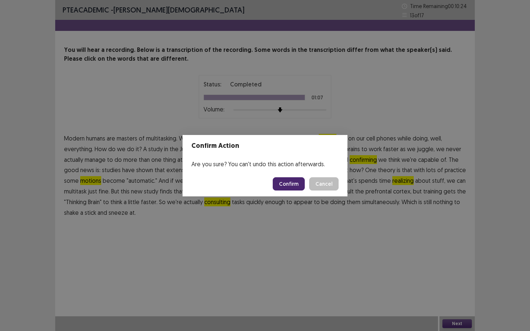
click at [299, 187] on button "Confirm" at bounding box center [289, 183] width 32 height 13
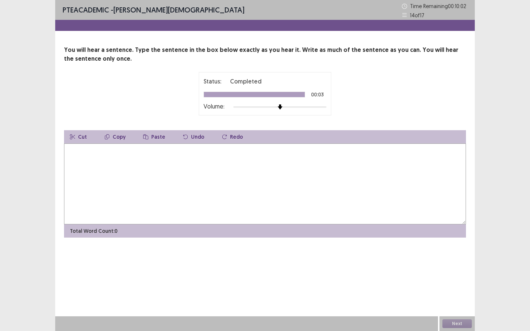
click at [299, 187] on textarea at bounding box center [265, 184] width 402 height 81
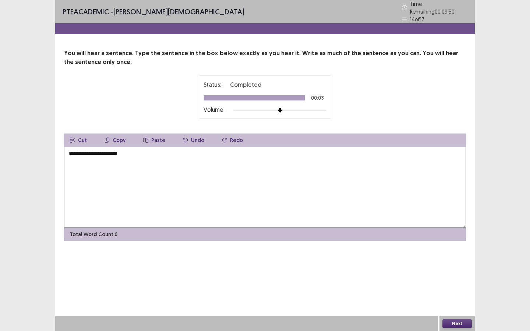
click at [89, 150] on textarea "**********" at bounding box center [265, 187] width 402 height 81
click at [135, 153] on textarea "**********" at bounding box center [265, 187] width 402 height 81
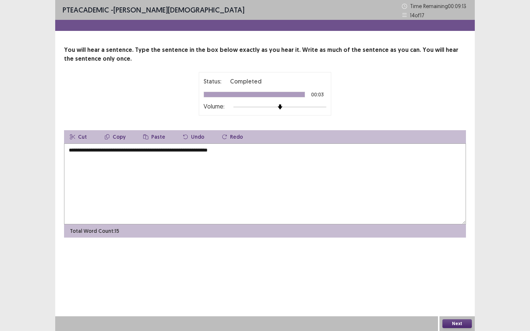
type textarea "**********"
click at [463, 286] on button "Next" at bounding box center [456, 323] width 29 height 9
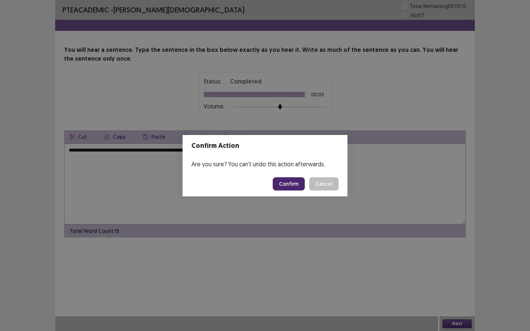
click at [300, 181] on button "Confirm" at bounding box center [289, 183] width 32 height 13
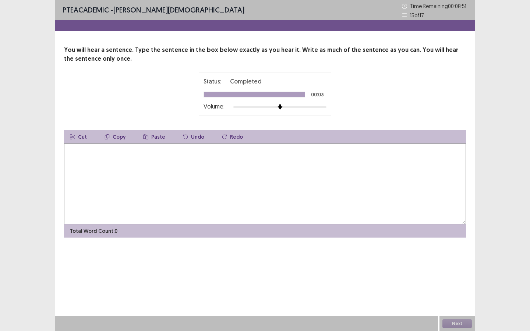
click at [300, 181] on textarea at bounding box center [265, 184] width 402 height 81
click at [102, 152] on textarea "**********" at bounding box center [265, 184] width 402 height 81
click at [238, 150] on textarea "**********" at bounding box center [265, 184] width 402 height 81
type textarea "**********"
click at [459, 286] on button "Next" at bounding box center [456, 323] width 29 height 9
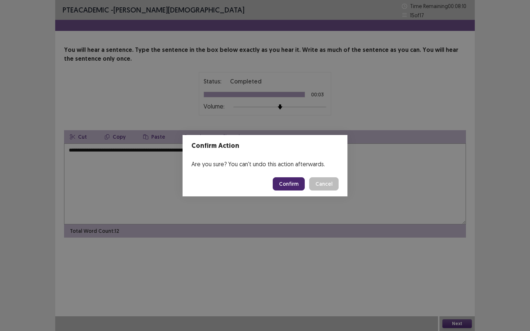
click at [297, 187] on button "Confirm" at bounding box center [289, 183] width 32 height 13
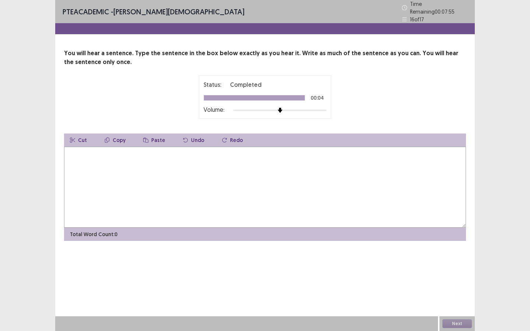
click at [297, 187] on textarea at bounding box center [265, 187] width 402 height 81
click at [105, 151] on textarea "**********" at bounding box center [265, 187] width 402 height 81
click at [143, 148] on textarea "**********" at bounding box center [265, 187] width 402 height 81
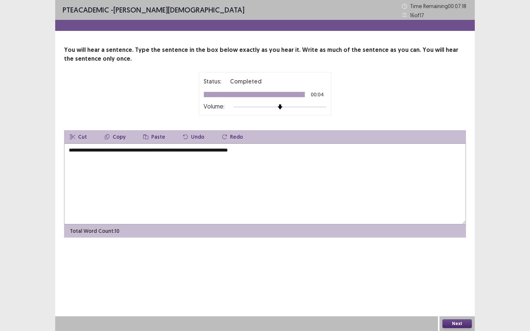
click at [277, 152] on textarea "**********" at bounding box center [265, 184] width 402 height 81
type textarea "**********"
click at [463, 286] on button "Next" at bounding box center [456, 323] width 29 height 9
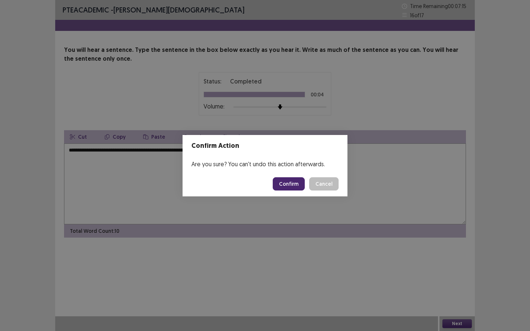
click at [296, 181] on button "Confirm" at bounding box center [289, 183] width 32 height 13
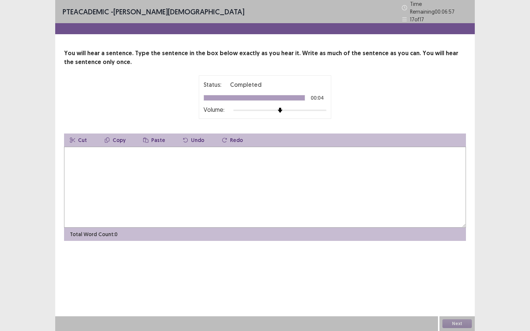
click at [296, 181] on textarea at bounding box center [265, 187] width 402 height 81
type textarea "*"
click at [296, 181] on textarea "**********" at bounding box center [265, 187] width 402 height 81
click at [127, 149] on textarea "**********" at bounding box center [265, 187] width 402 height 81
click at [78, 149] on textarea "**********" at bounding box center [265, 187] width 402 height 81
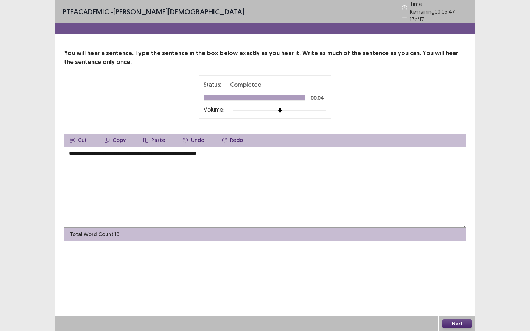
click at [77, 149] on textarea "**********" at bounding box center [265, 187] width 402 height 81
type textarea "**********"
click at [466, 286] on button "Next" at bounding box center [456, 323] width 29 height 9
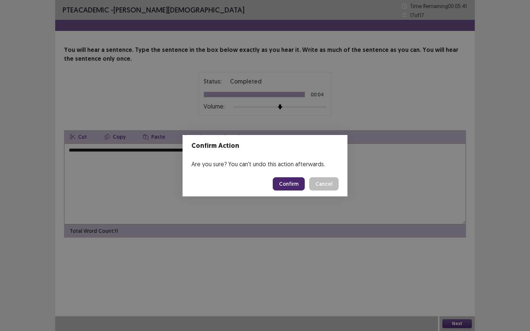
click at [287, 184] on button "Confirm" at bounding box center [289, 183] width 32 height 13
